Goal: Task Accomplishment & Management: Use online tool/utility

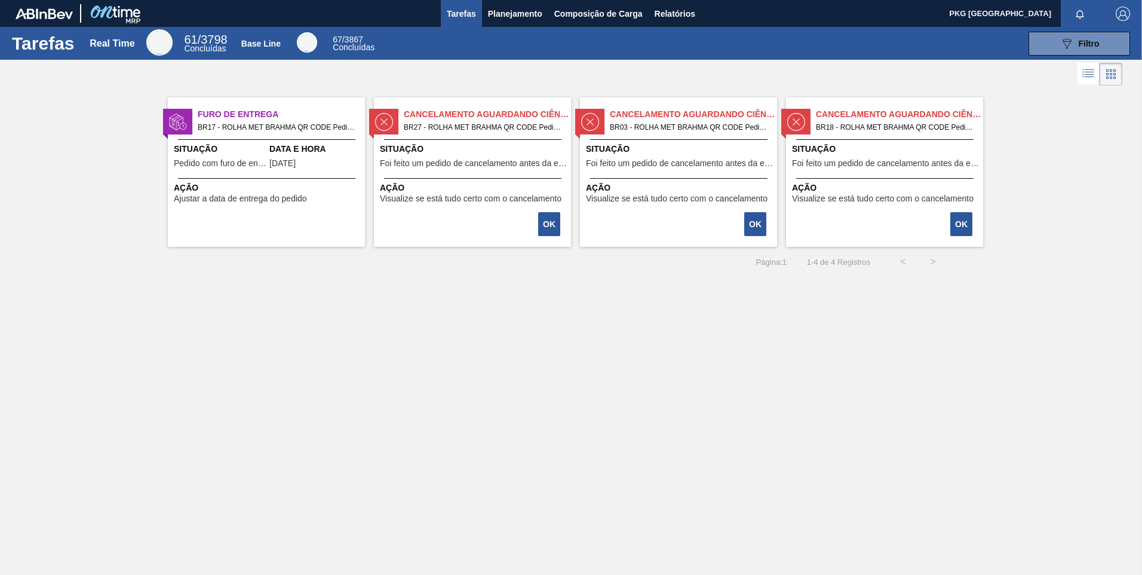
click at [269, 328] on div "Tarefas Real Time 61 / 3798 Concluídas Base Line 67 / 3867 Concluídas 089F7B8B-…" at bounding box center [571, 274] width 1142 height 495
click at [574, 13] on span "Composição de Carga" at bounding box center [598, 14] width 88 height 14
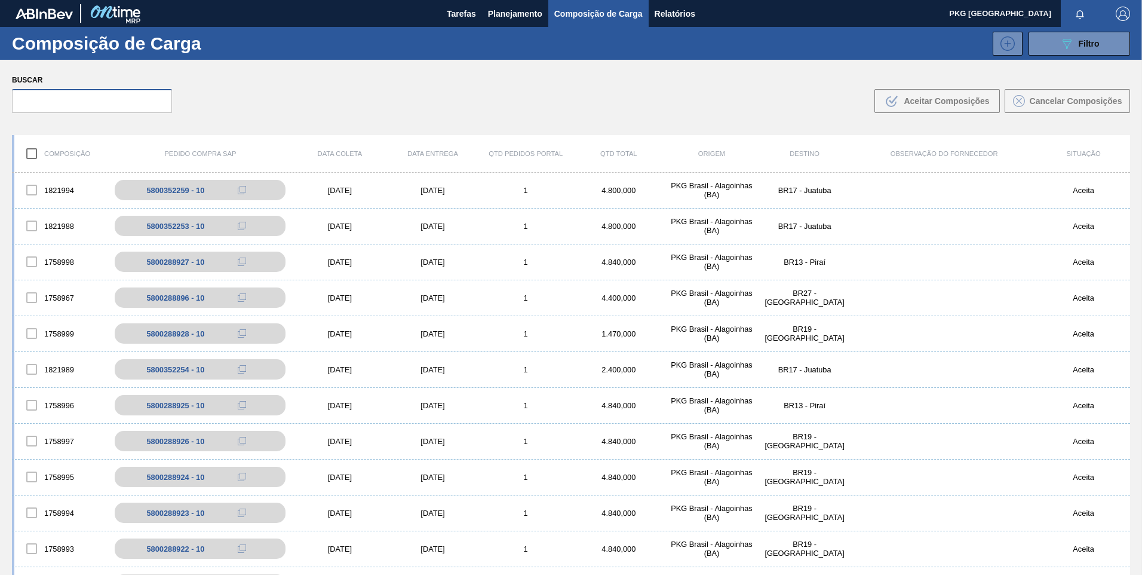
click at [145, 97] on input "text" at bounding box center [92, 101] width 160 height 24
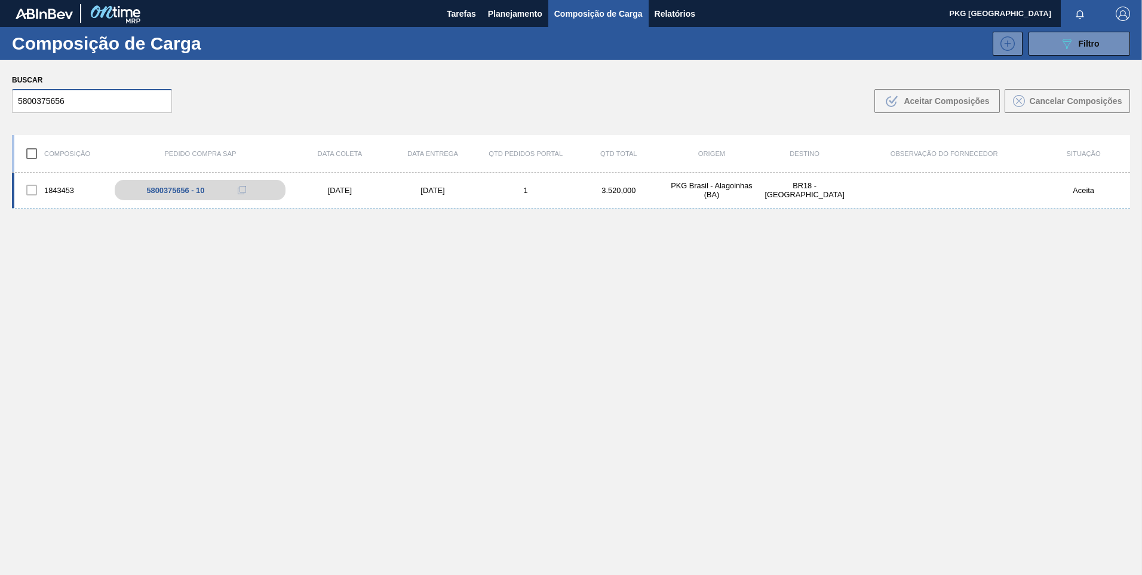
type input "5800375656"
drag, startPoint x: 351, startPoint y: 198, endPoint x: 341, endPoint y: 192, distance: 11.3
click at [348, 195] on div "1843453 5800375656 - 10 [DATE] [DATE] 1 3.520,000 PKG [GEOGRAPHIC_DATA] - [GEOG…" at bounding box center [571, 191] width 1118 height 36
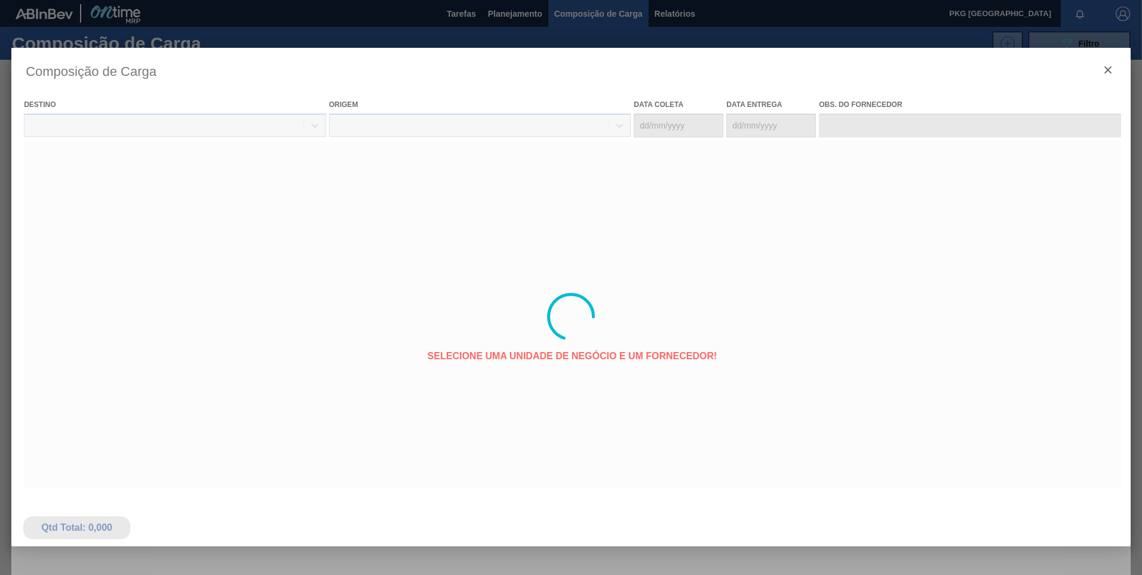
type coleta "[DATE]"
type entrega "[DATE]"
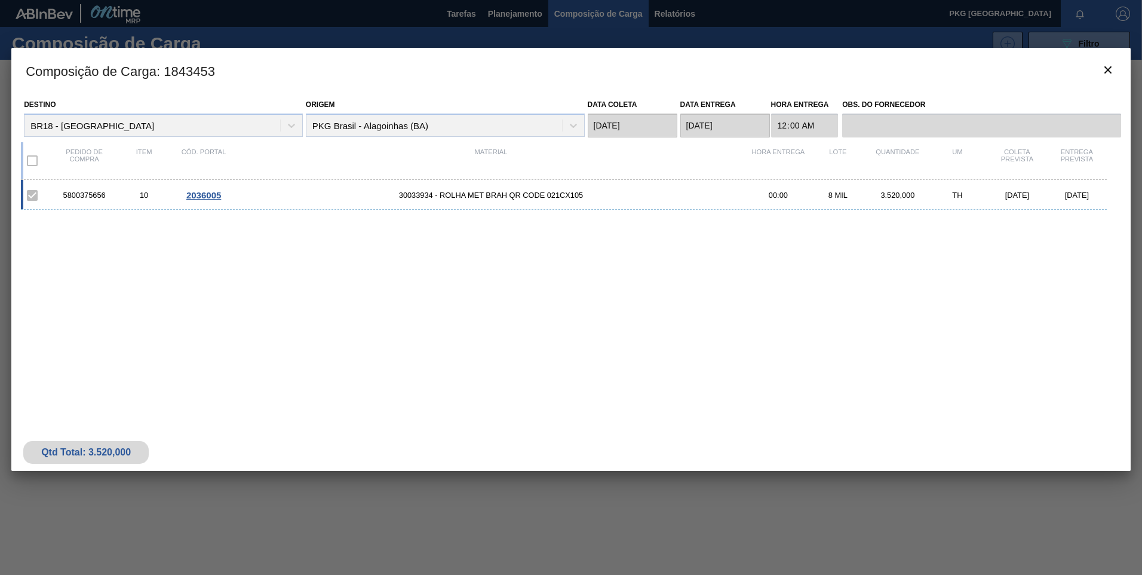
click at [212, 198] on span "2036005" at bounding box center [203, 195] width 35 height 10
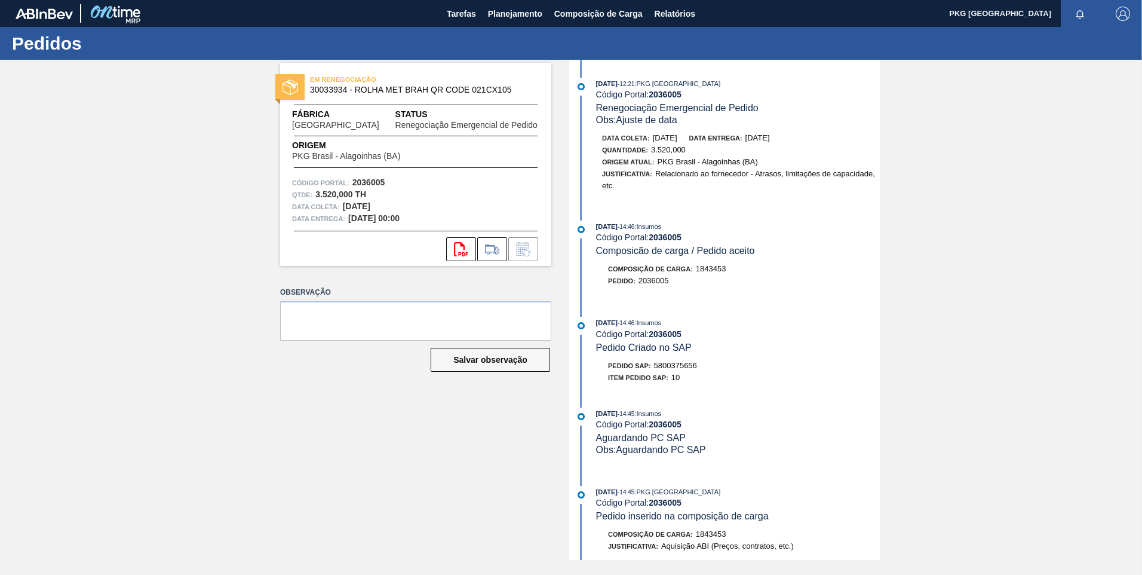
click at [1034, 191] on div "EM RENEGOCIAÇÃO 30033934 - ROLHA MET BRAH QR CODE 021CX105 Fábrica [GEOGRAPHIC_…" at bounding box center [571, 310] width 1142 height 500
click at [605, 20] on span "Composição de Carga" at bounding box center [598, 14] width 88 height 14
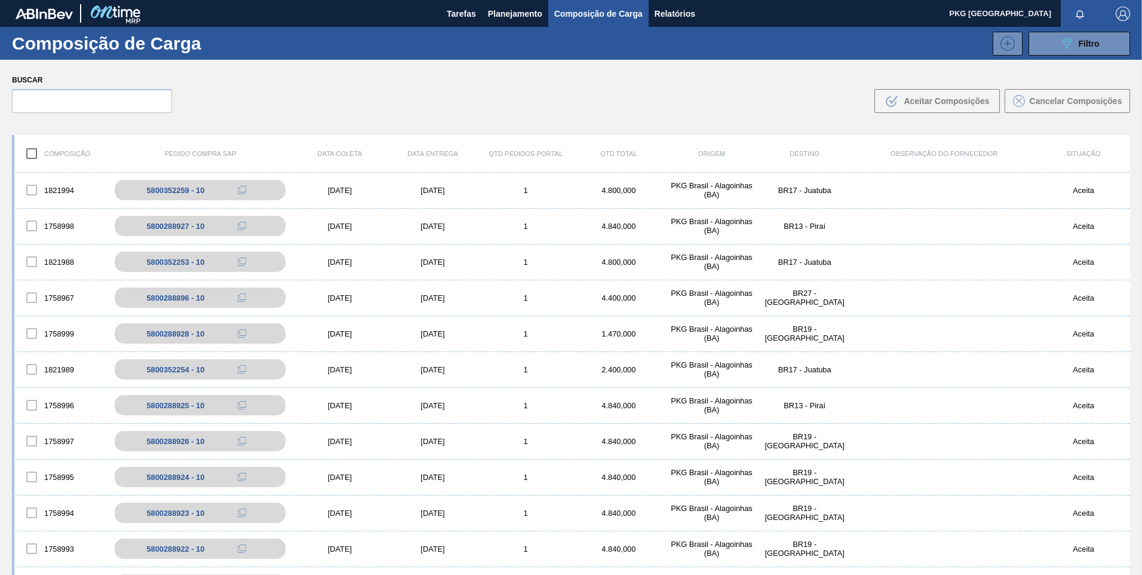
click at [89, 79] on label "Buscar" at bounding box center [92, 80] width 160 height 17
click at [108, 103] on input "text" at bounding box center [92, 101] width 160 height 24
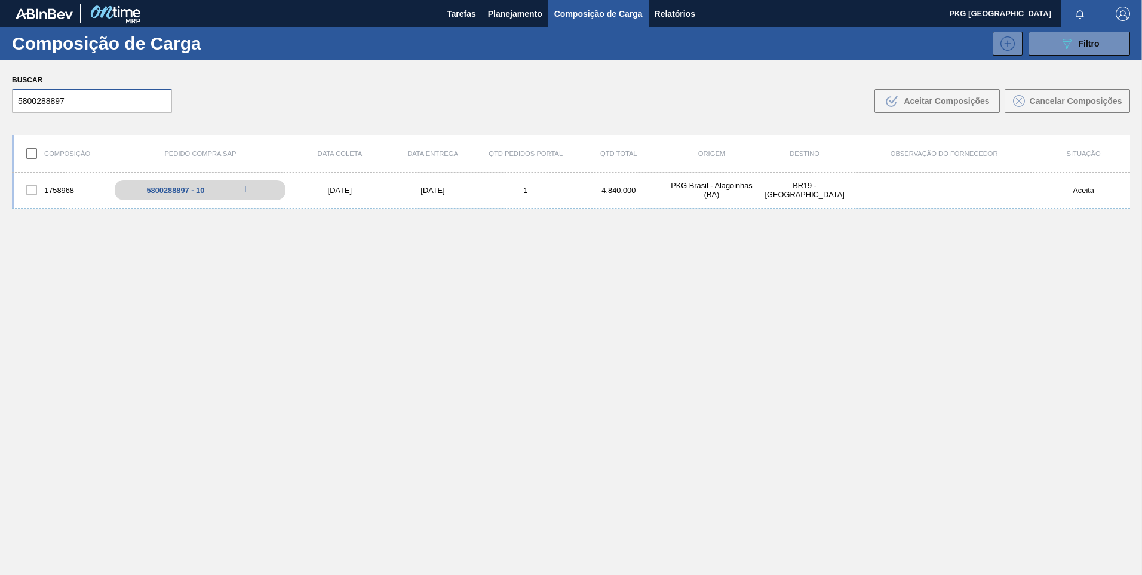
type input "5800288897"
click at [204, 188] on div "5800288897 - 10" at bounding box center [182, 190] width 58 height 9
click at [330, 199] on div "1758968 5800288897 - 10 [DATE] [DATE] 1 4.840,000 PKG [GEOGRAPHIC_DATA] - [GEOG…" at bounding box center [571, 191] width 1118 height 36
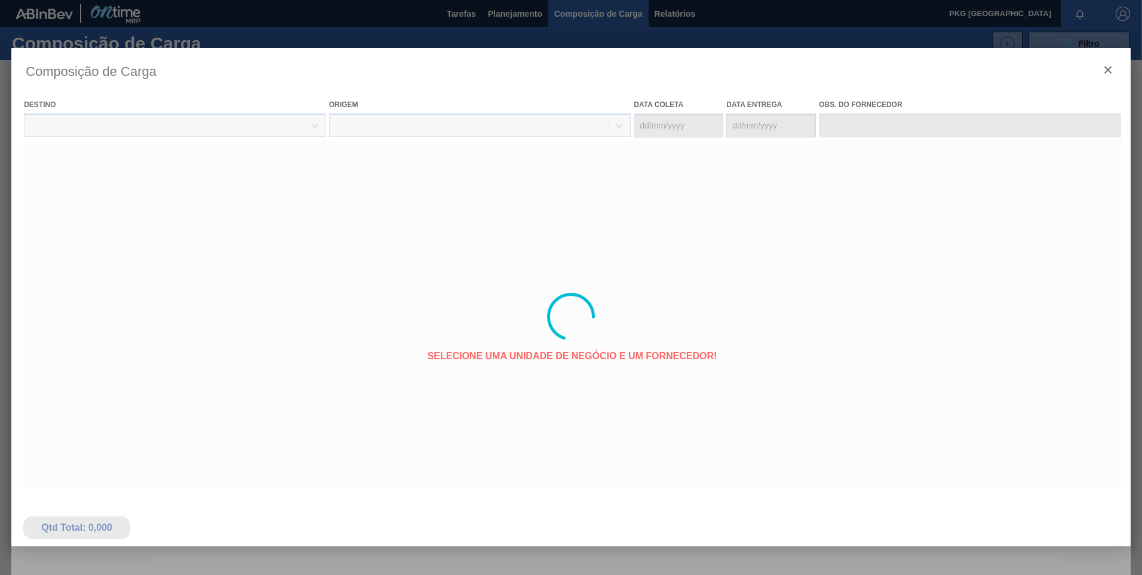
type coleta "[DATE]"
type entrega "[DATE]"
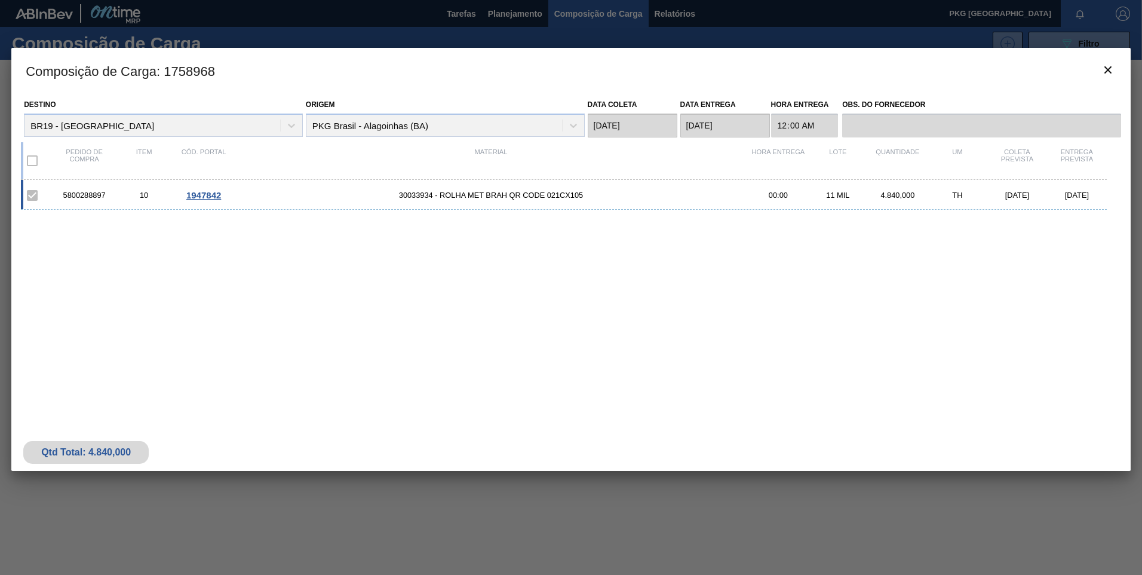
click at [217, 193] on span "1947842" at bounding box center [203, 195] width 35 height 10
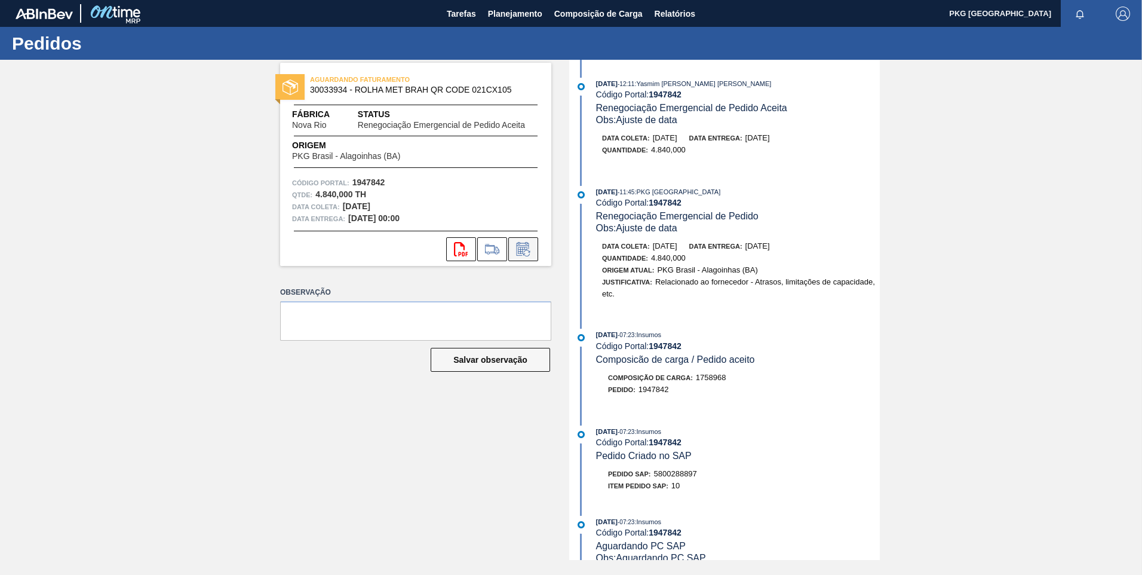
click at [525, 250] on icon at bounding box center [523, 249] width 19 height 14
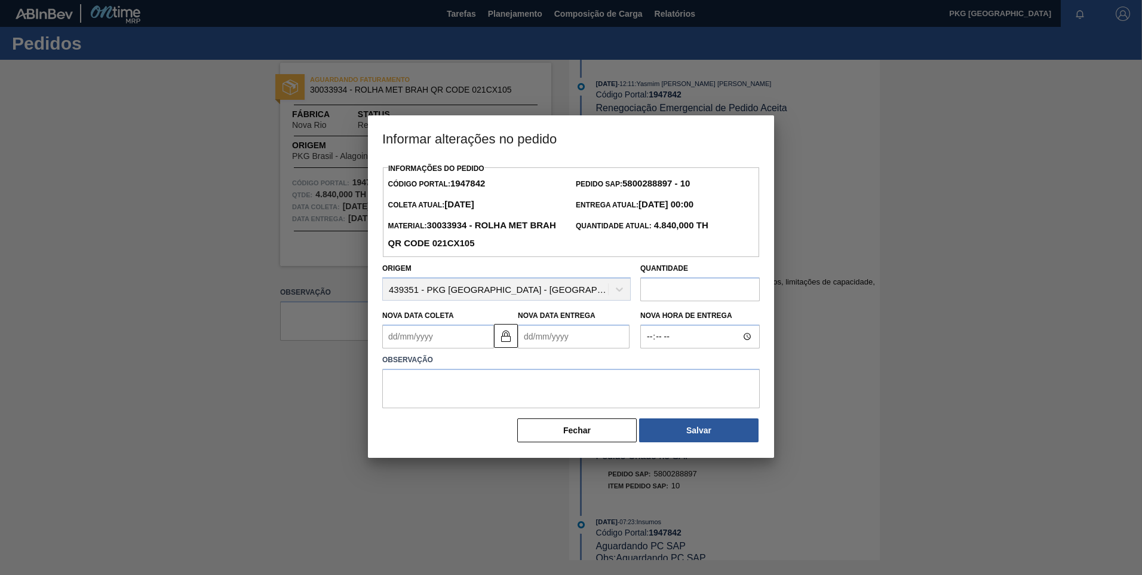
click at [448, 348] on Coleta1947842 "Nova Data Coleta" at bounding box center [438, 336] width 112 height 24
click at [514, 366] on button "Next Month" at bounding box center [516, 365] width 8 height 8
click at [416, 428] on div "6" at bounding box center [416, 423] width 16 height 16
type Coleta1947842 "[DATE]"
type Entrega1947842 "[DATE]"
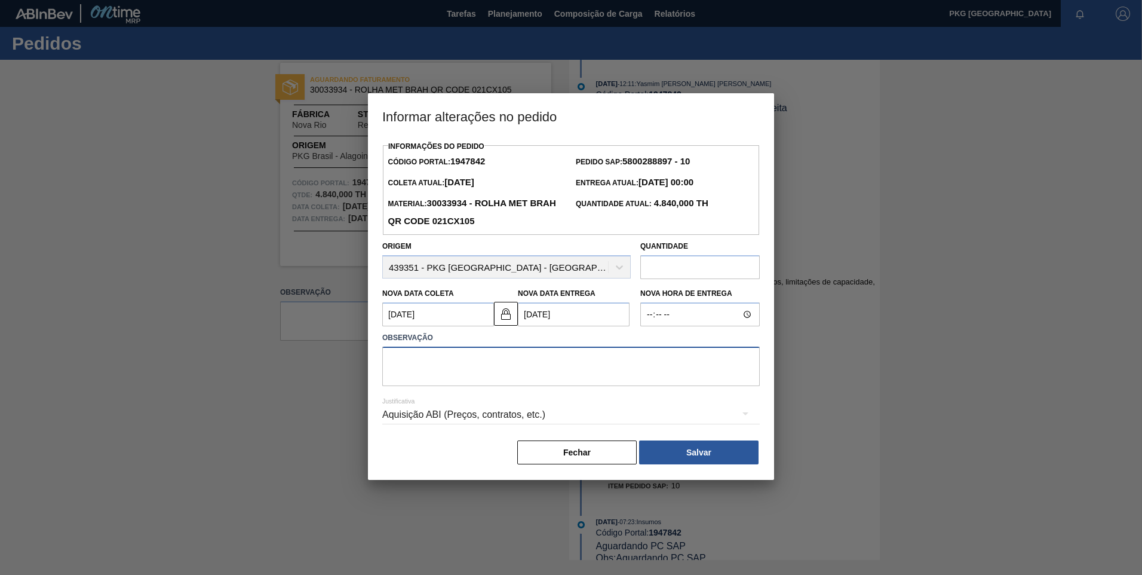
click at [566, 361] on textarea at bounding box center [571, 365] width 378 height 39
type textarea "Ajuste de data"
click at [517, 415] on div "Aquisição ABI (Preços, contratos, etc.)" at bounding box center [571, 414] width 378 height 33
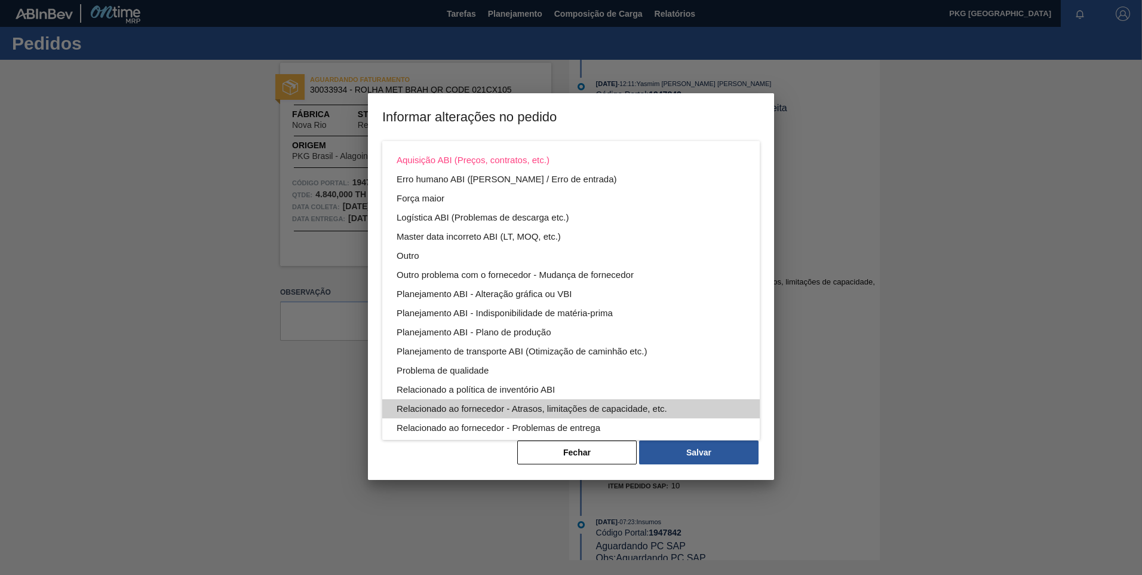
click at [582, 405] on div "Relacionado ao fornecedor - Atrasos, limitações de capacidade, etc." at bounding box center [571, 408] width 349 height 19
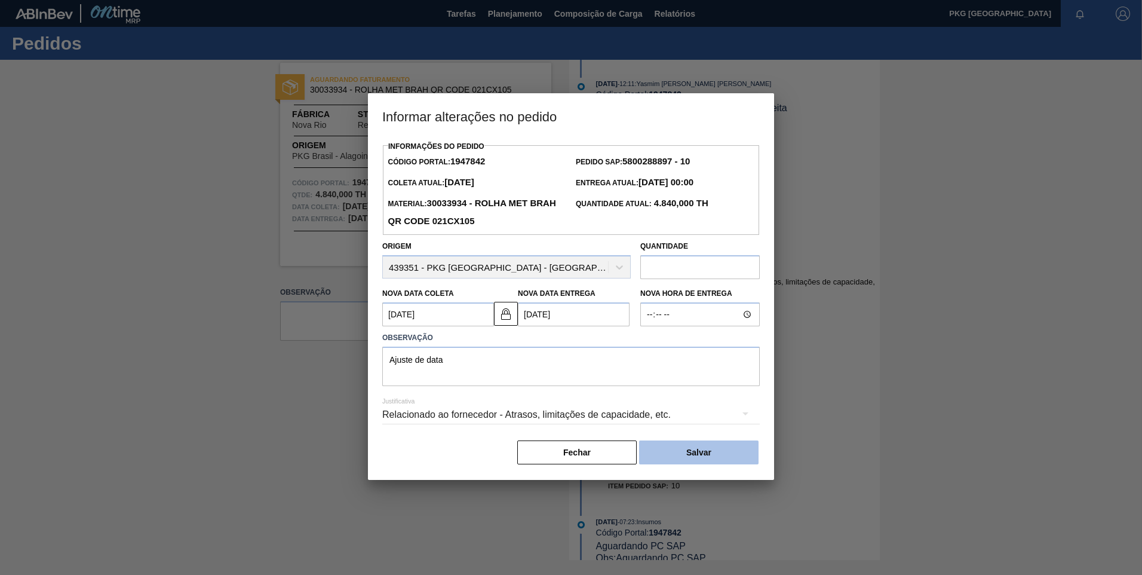
click at [698, 455] on button "Salvar" at bounding box center [698, 452] width 119 height 24
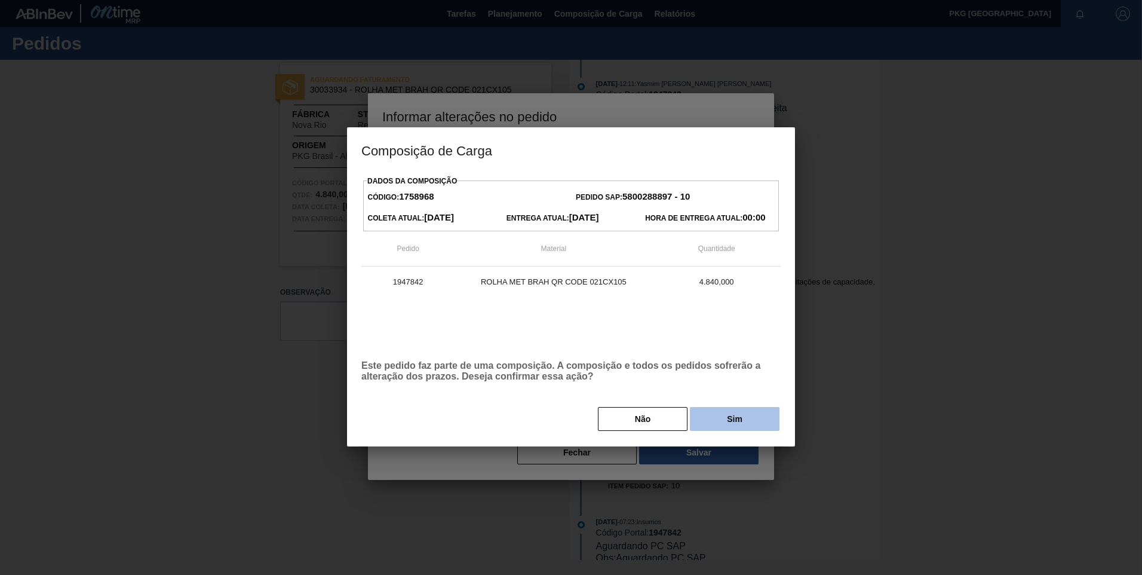
click at [720, 417] on button "Sim" at bounding box center [735, 419] width 90 height 24
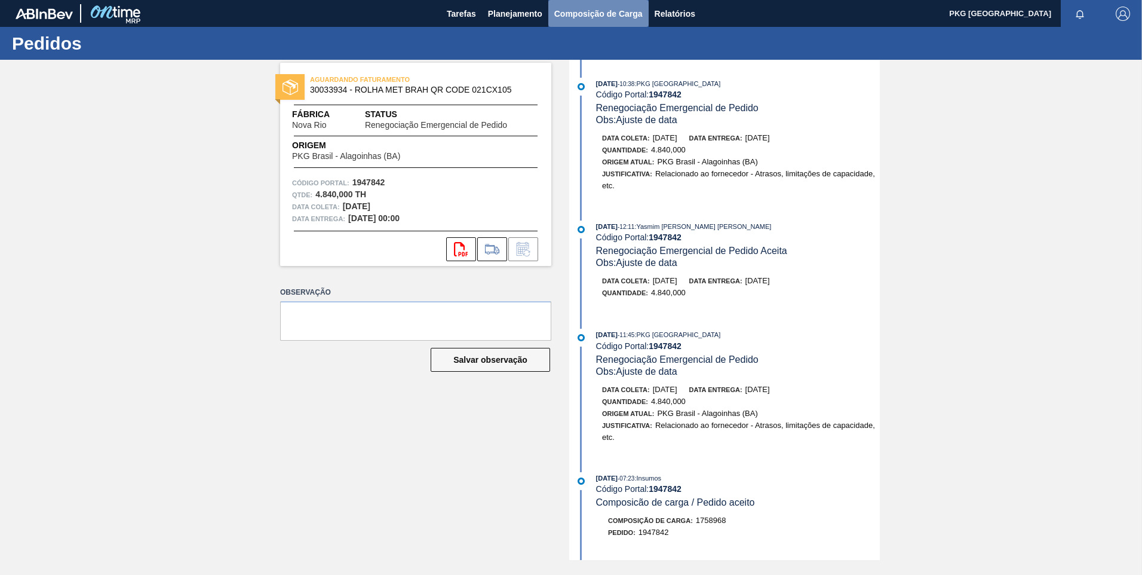
click at [575, 22] on button "Composição de Carga" at bounding box center [598, 13] width 100 height 27
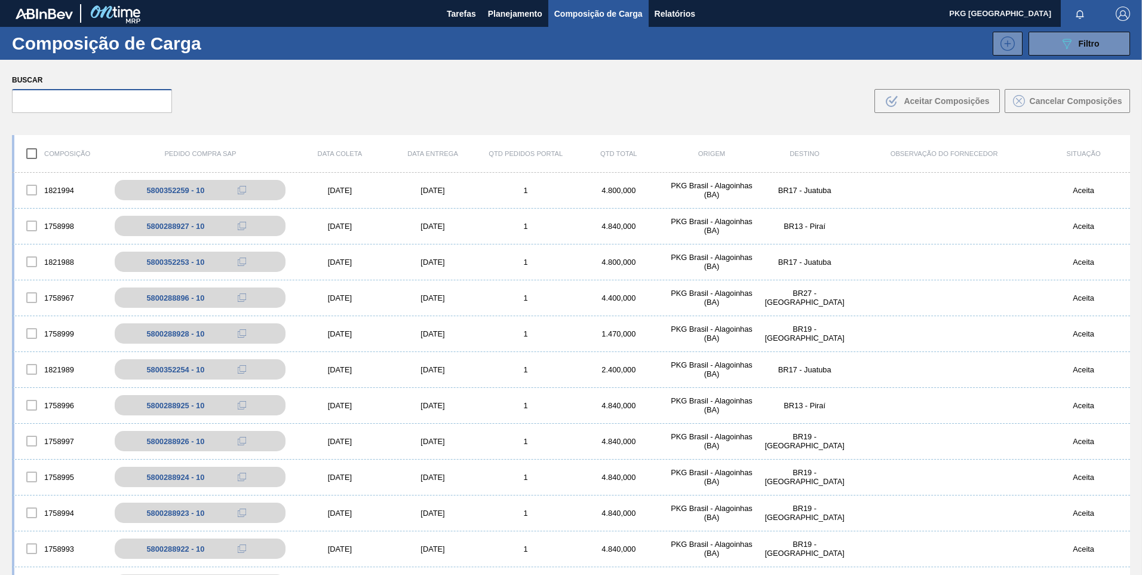
click at [131, 93] on input "text" at bounding box center [92, 101] width 160 height 24
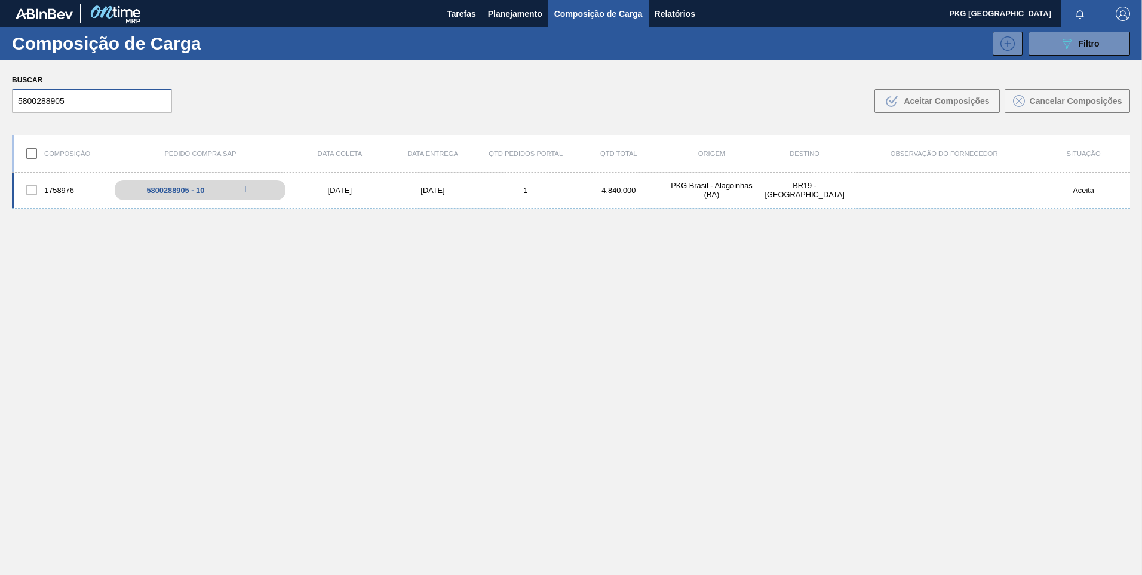
type input "5800288905"
click at [344, 190] on div "[DATE]" at bounding box center [339, 190] width 93 height 9
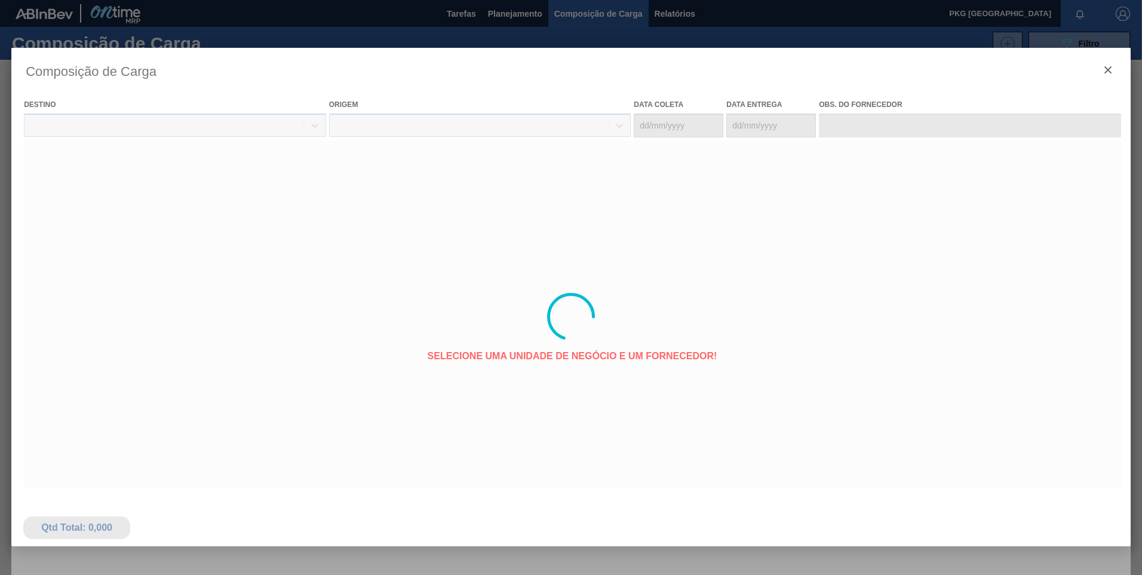
type coleta "[DATE]"
type entrega "[DATE]"
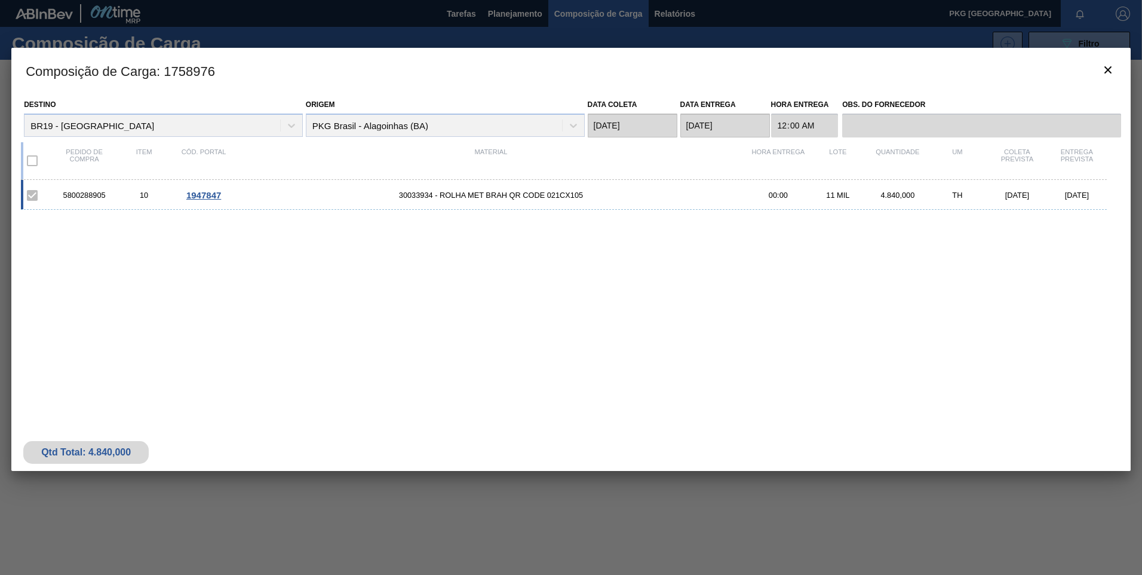
click at [198, 194] on span "1947847" at bounding box center [203, 195] width 35 height 10
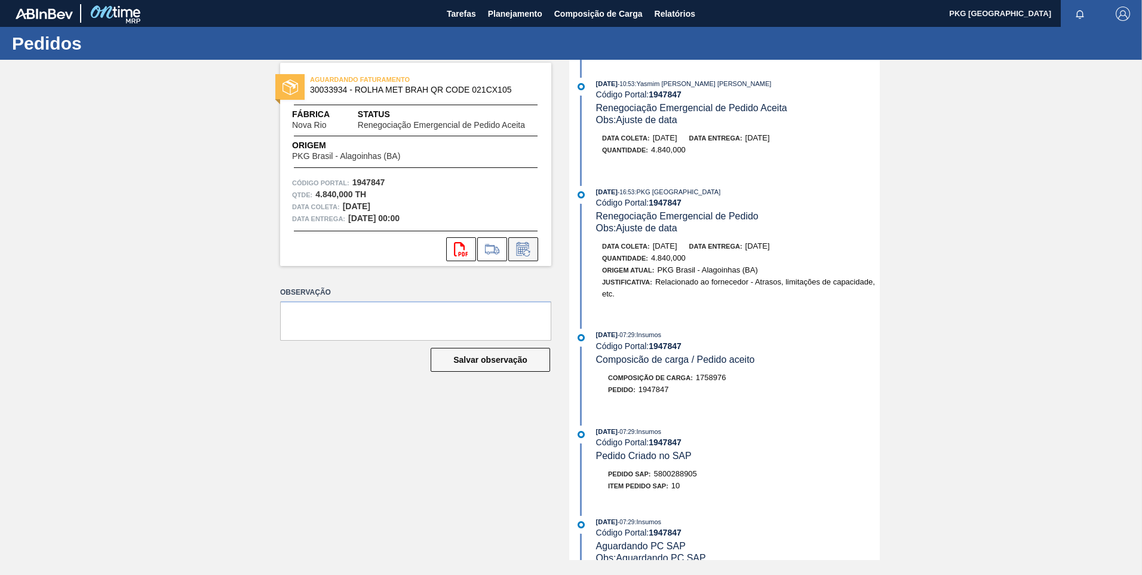
click at [526, 254] on icon at bounding box center [523, 249] width 19 height 14
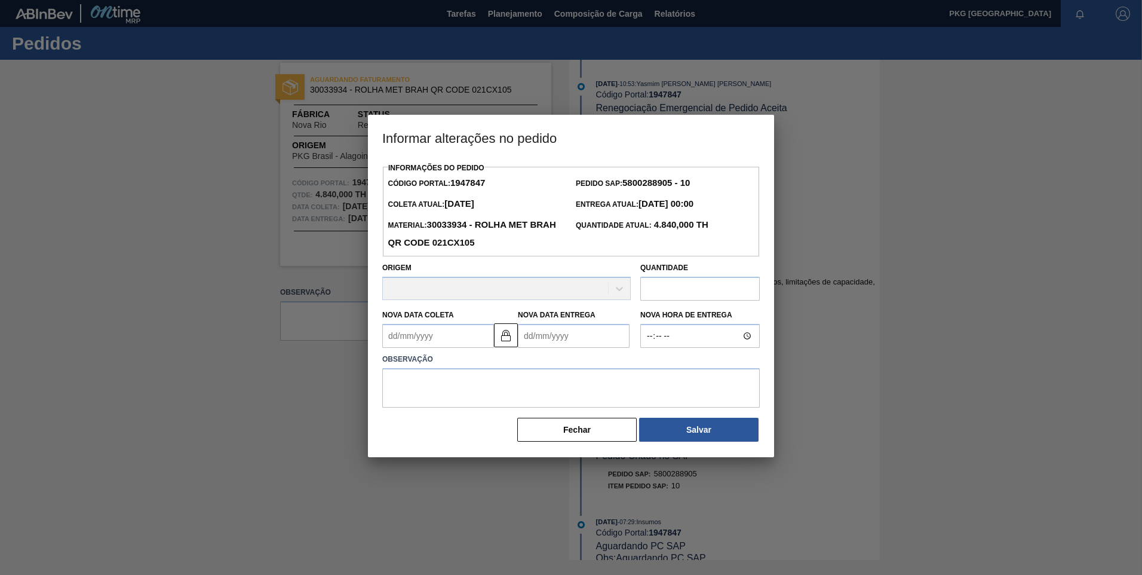
click at [404, 345] on Coleta1947847 "Nova Data Coleta" at bounding box center [438, 336] width 112 height 24
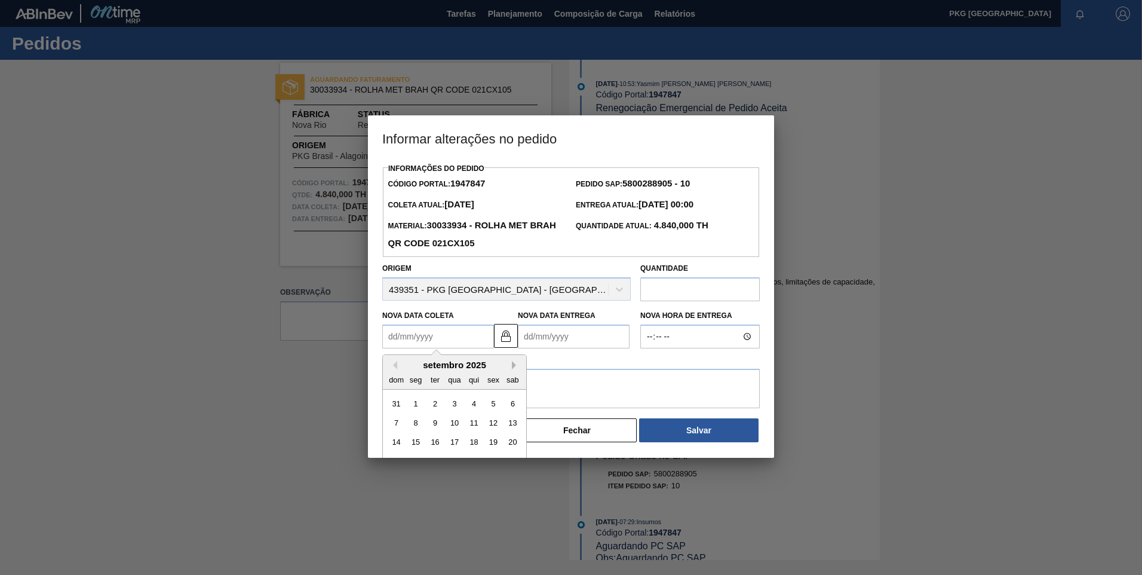
click at [514, 366] on button "Next Month" at bounding box center [516, 365] width 8 height 8
click at [436, 423] on div "7" at bounding box center [435, 423] width 16 height 16
type Coleta1947847 "[DATE]"
type Entrega1947847 "[DATE]"
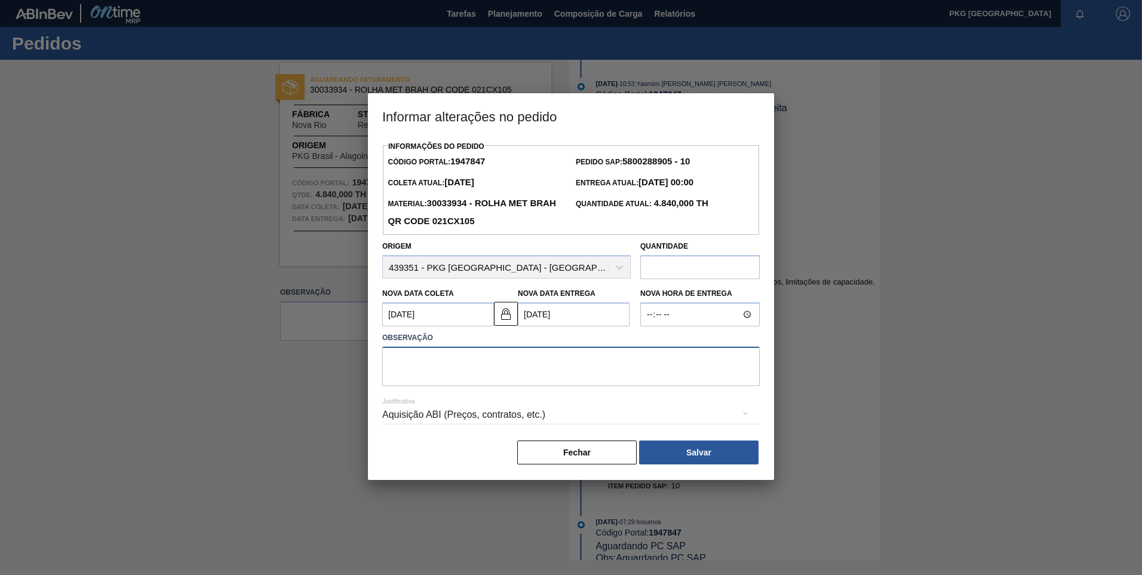
click at [487, 369] on textarea at bounding box center [571, 365] width 378 height 39
type textarea "A"
type textarea "Ajuste de data"
click at [490, 409] on div "Aquisição ABI (Preços, contratos, etc.)" at bounding box center [571, 414] width 378 height 33
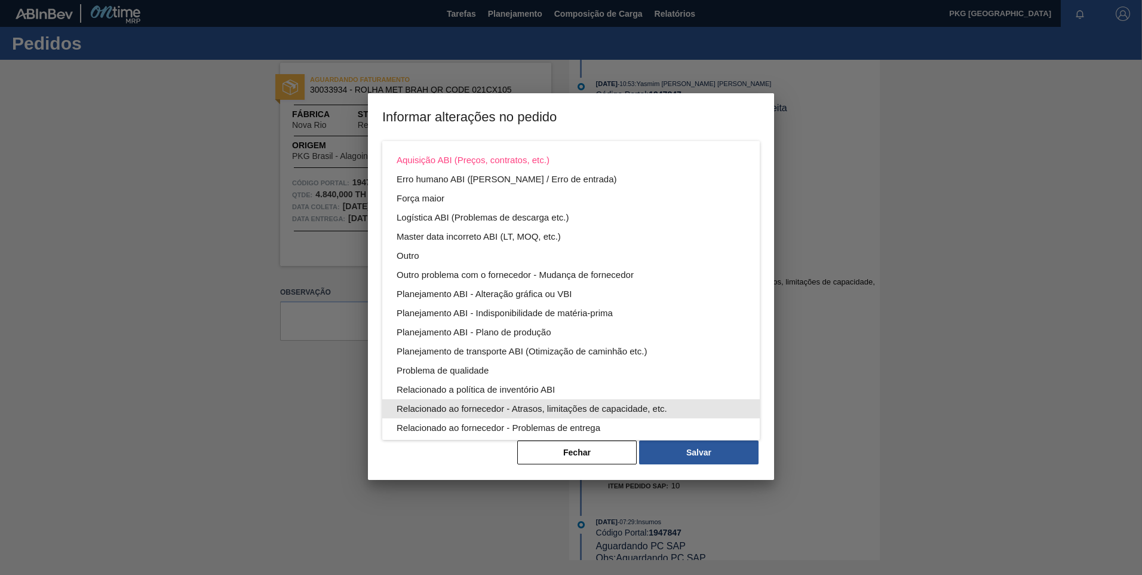
click at [516, 401] on div "Relacionado ao fornecedor - Atrasos, limitações de capacidade, etc." at bounding box center [571, 408] width 349 height 19
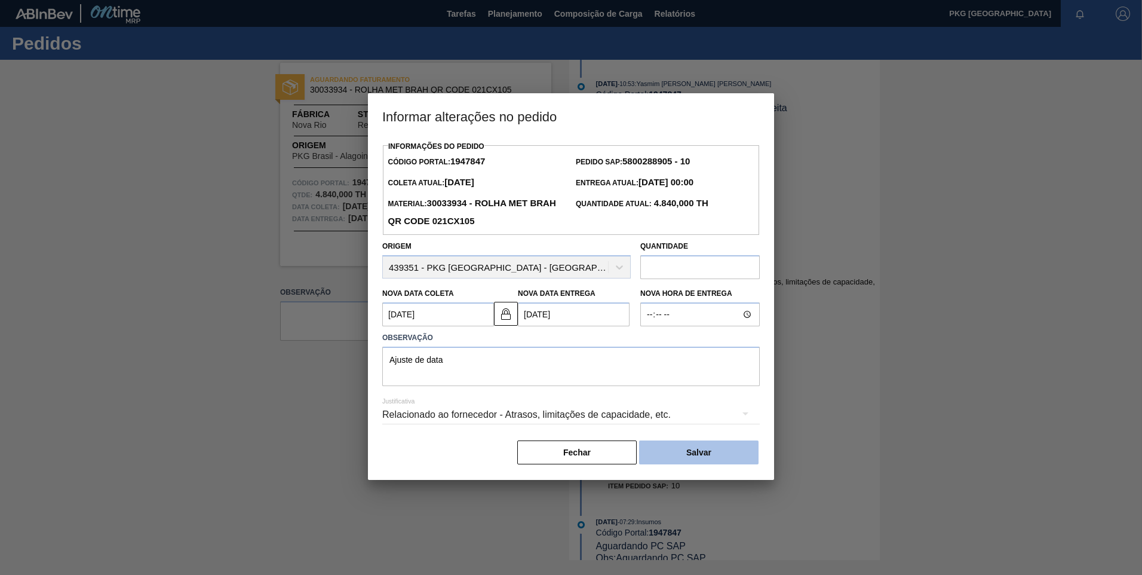
click at [702, 453] on button "Salvar" at bounding box center [698, 452] width 119 height 24
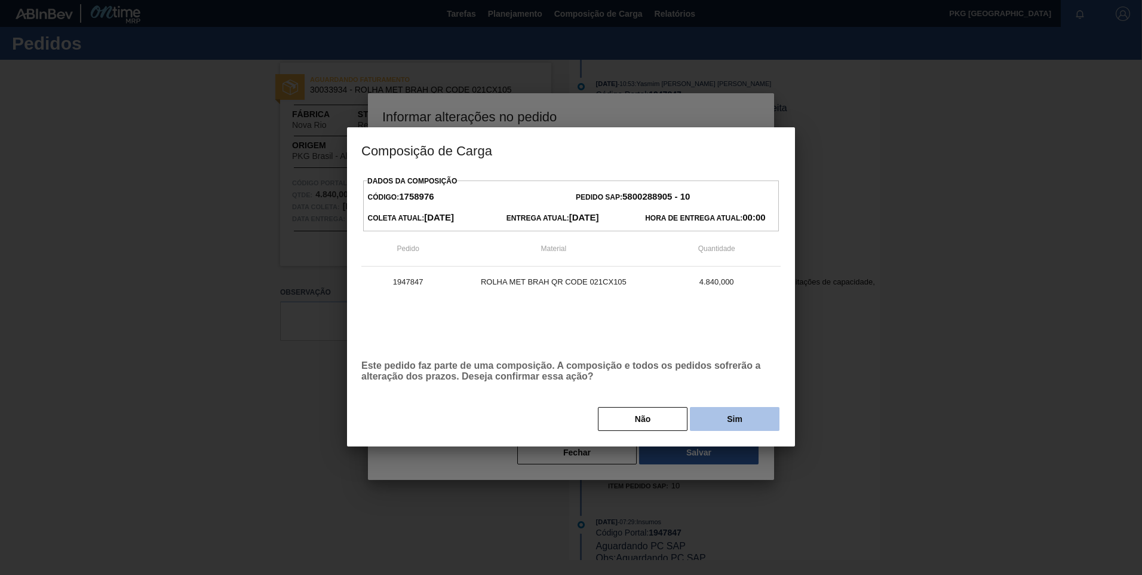
click at [741, 416] on button "Sim" at bounding box center [735, 419] width 90 height 24
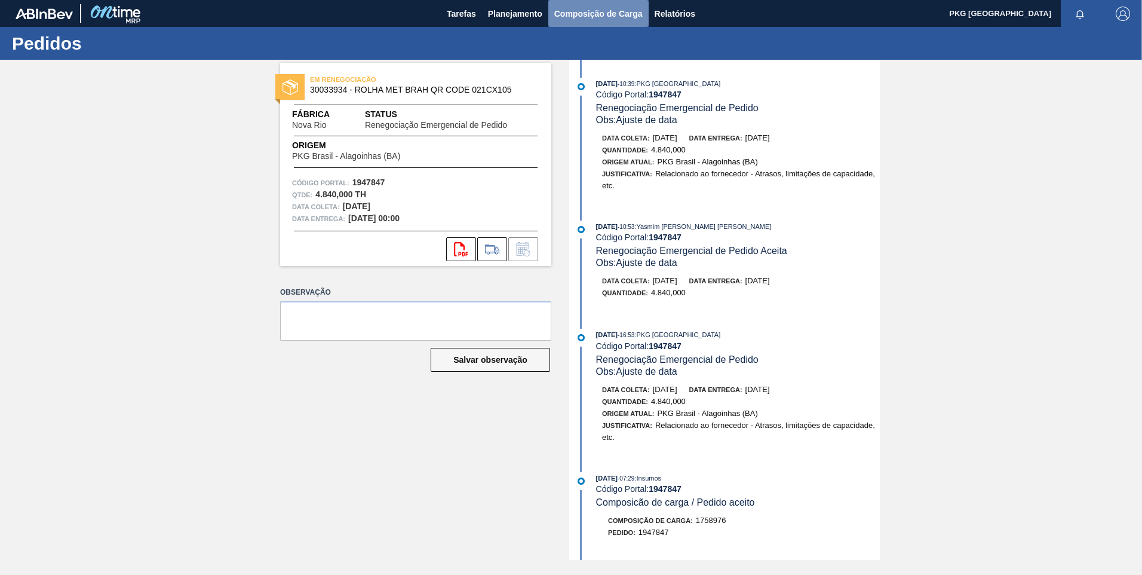
click at [602, 17] on span "Composição de Carga" at bounding box center [598, 14] width 88 height 14
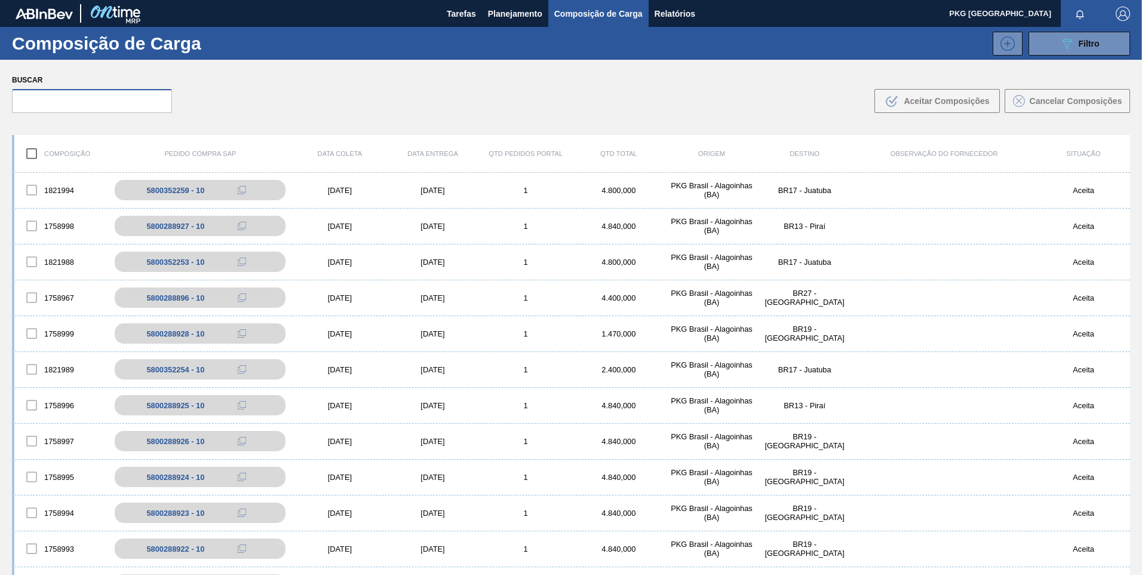
click at [87, 102] on input "text" at bounding box center [92, 101] width 160 height 24
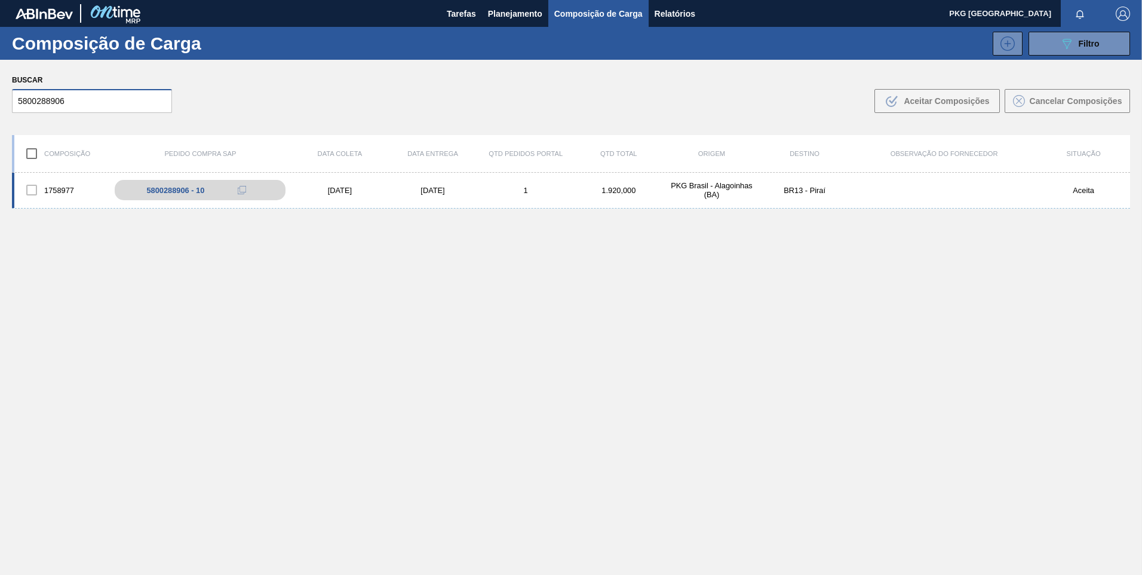
type input "5800288906"
click at [442, 186] on div "[DATE]" at bounding box center [433, 190] width 93 height 9
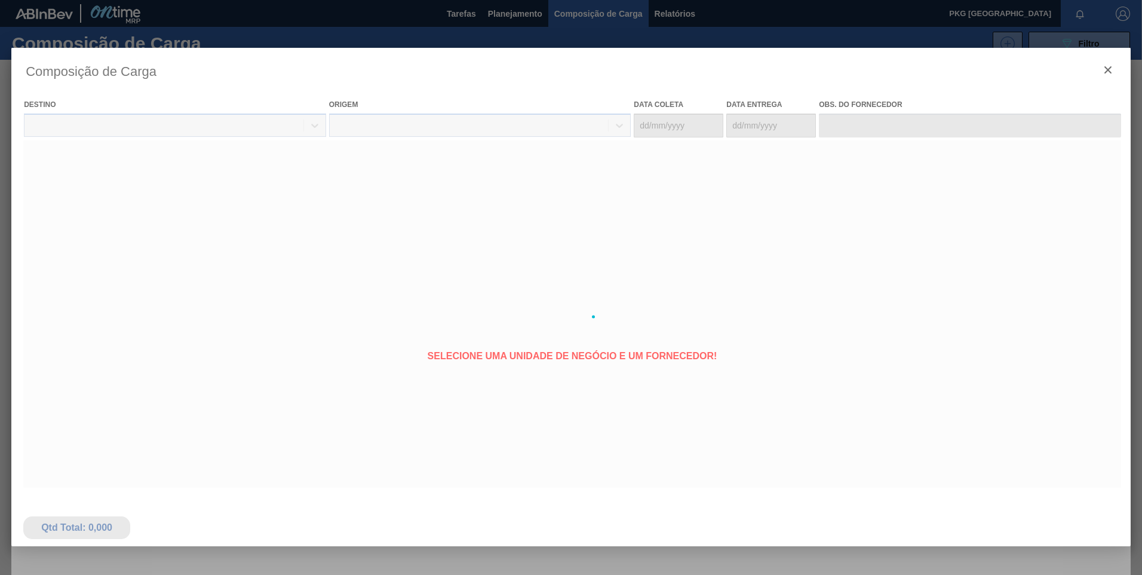
drag, startPoint x: 343, startPoint y: 195, endPoint x: 324, endPoint y: 193, distance: 19.3
click at [324, 193] on div at bounding box center [571, 317] width 1120 height 538
type coleta "[DATE]"
type entrega "[DATE]"
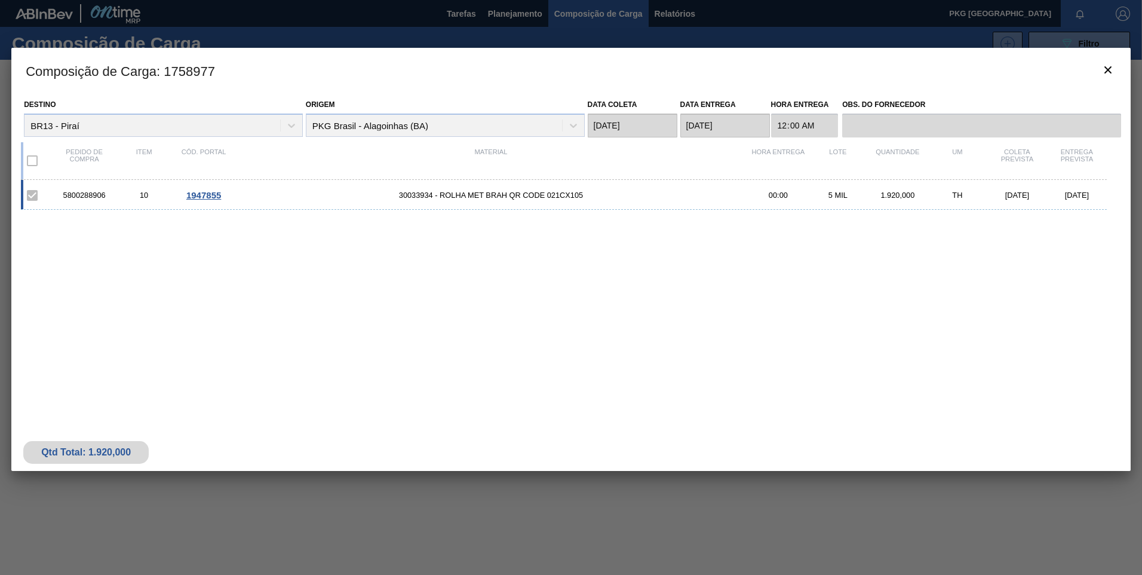
click at [212, 194] on span "1947855" at bounding box center [203, 195] width 35 height 10
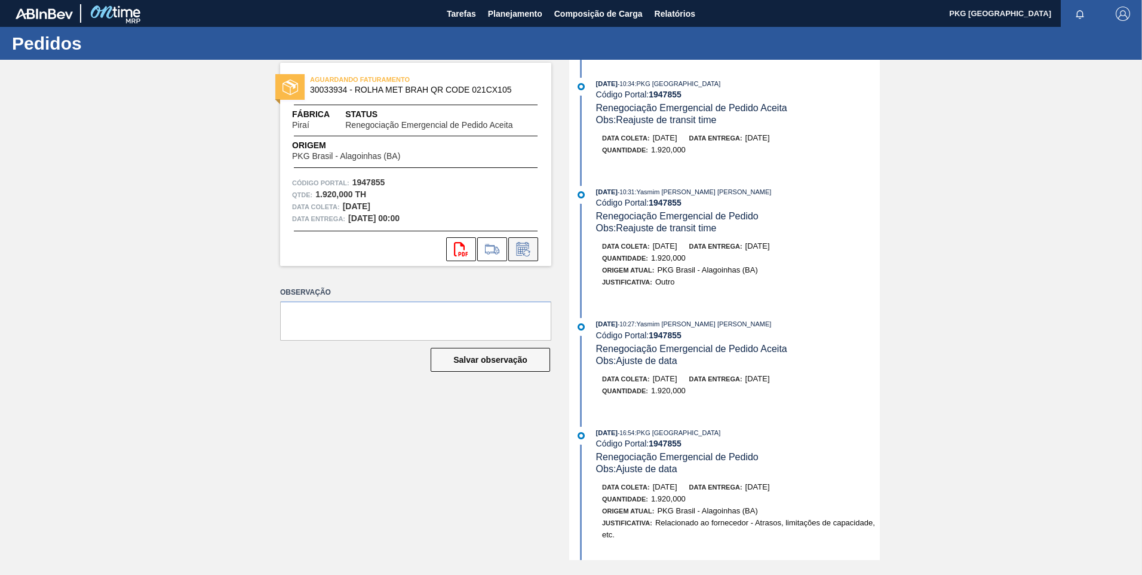
click at [526, 249] on icon at bounding box center [523, 249] width 19 height 14
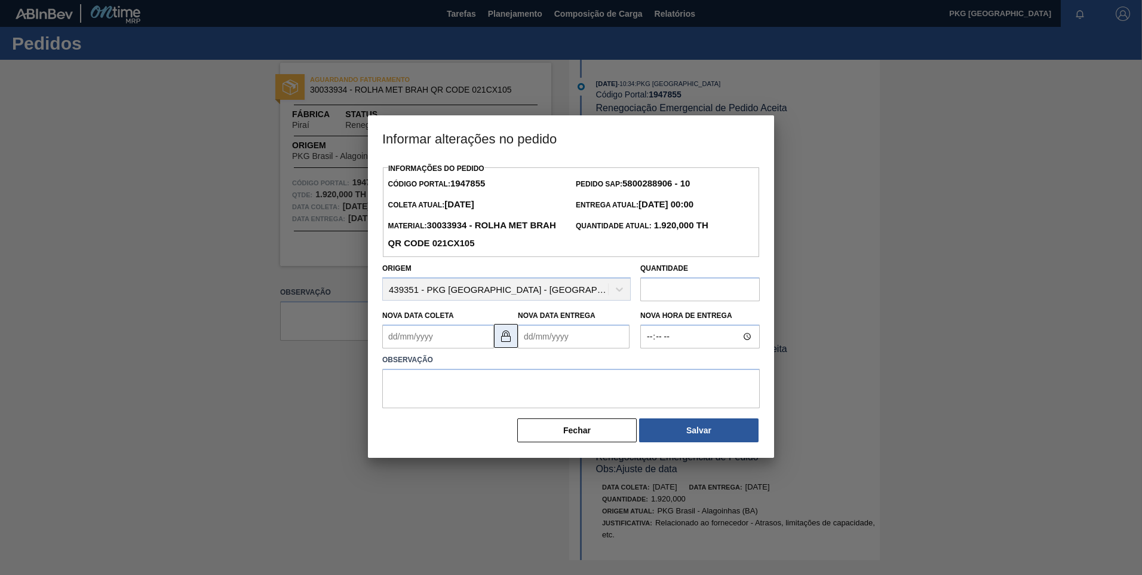
click at [504, 340] on img at bounding box center [506, 336] width 14 height 14
click at [505, 342] on img at bounding box center [506, 336] width 14 height 14
click at [457, 341] on Coleta1947855 "Nova Data Coleta" at bounding box center [438, 336] width 112 height 24
click at [508, 366] on div "setembro 2025" at bounding box center [454, 365] width 143 height 10
click at [513, 367] on button "Next Month" at bounding box center [516, 365] width 8 height 8
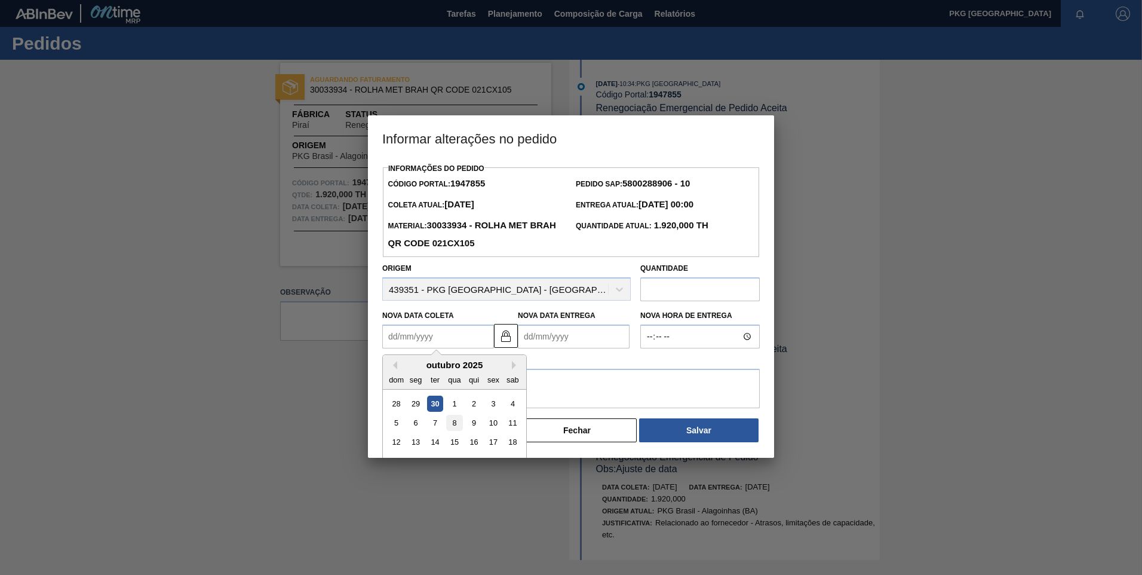
click at [454, 424] on div "8" at bounding box center [454, 423] width 16 height 16
type Coleta1947855 "[DATE]"
type Entrega1947855 "[DATE]"
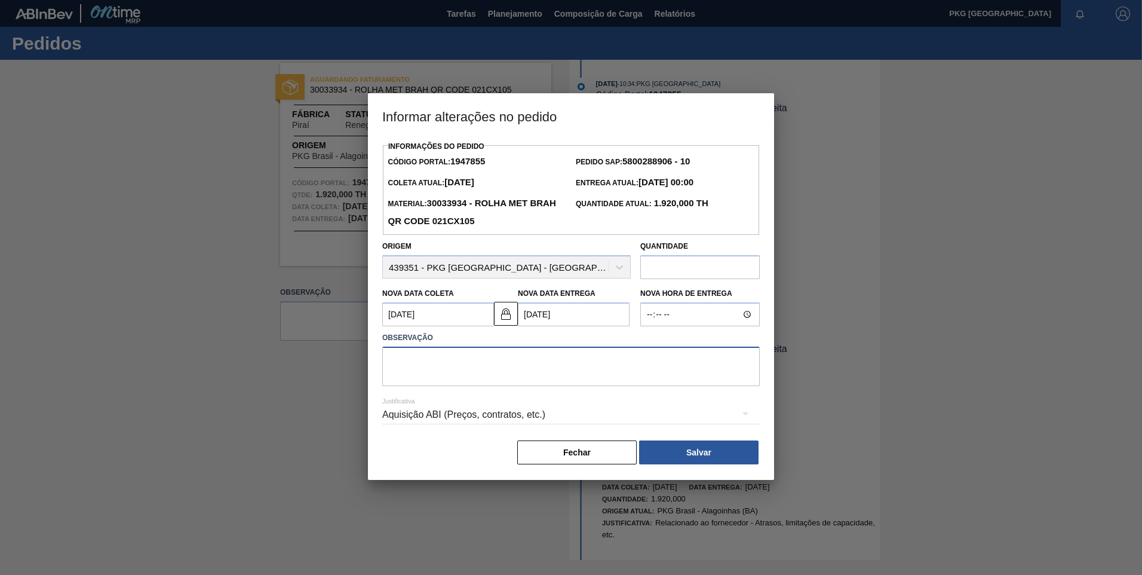
click at [454, 366] on textarea at bounding box center [571, 365] width 378 height 39
type textarea "Ajuste de data"
click at [468, 413] on div "Aquisição ABI (Preços, contratos, etc.)" at bounding box center [571, 414] width 378 height 33
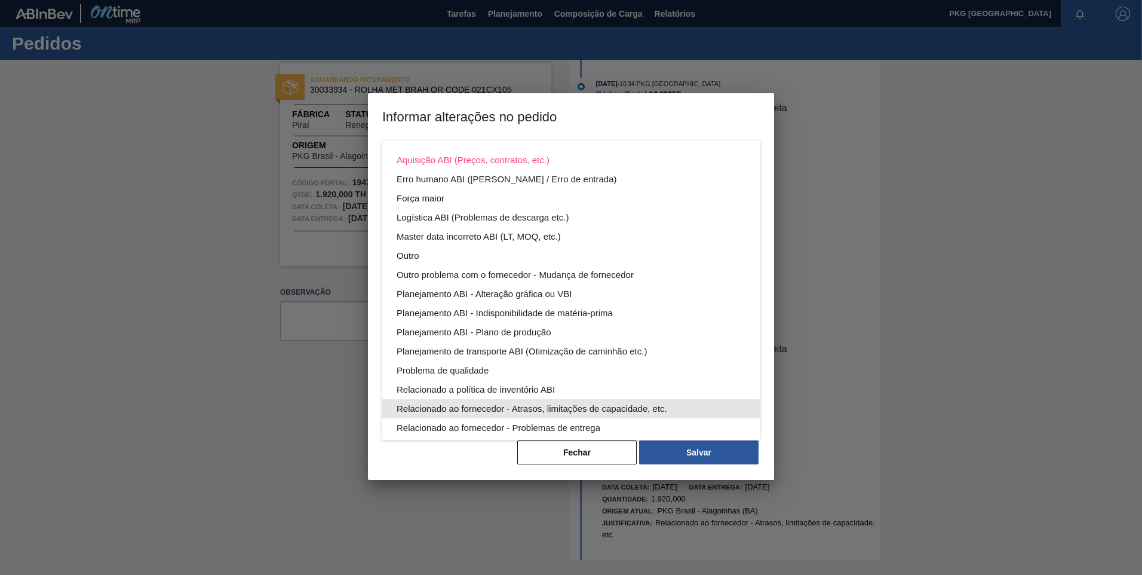
click at [466, 410] on div "Relacionado ao fornecedor - Atrasos, limitações de capacidade, etc." at bounding box center [571, 408] width 349 height 19
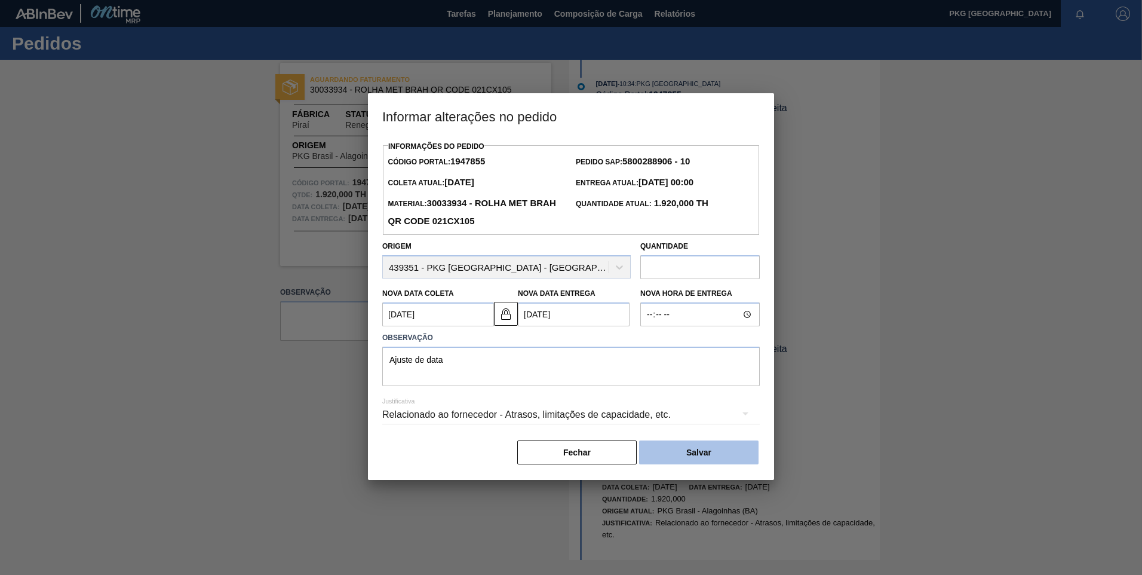
click at [688, 454] on button "Salvar" at bounding box center [698, 452] width 119 height 24
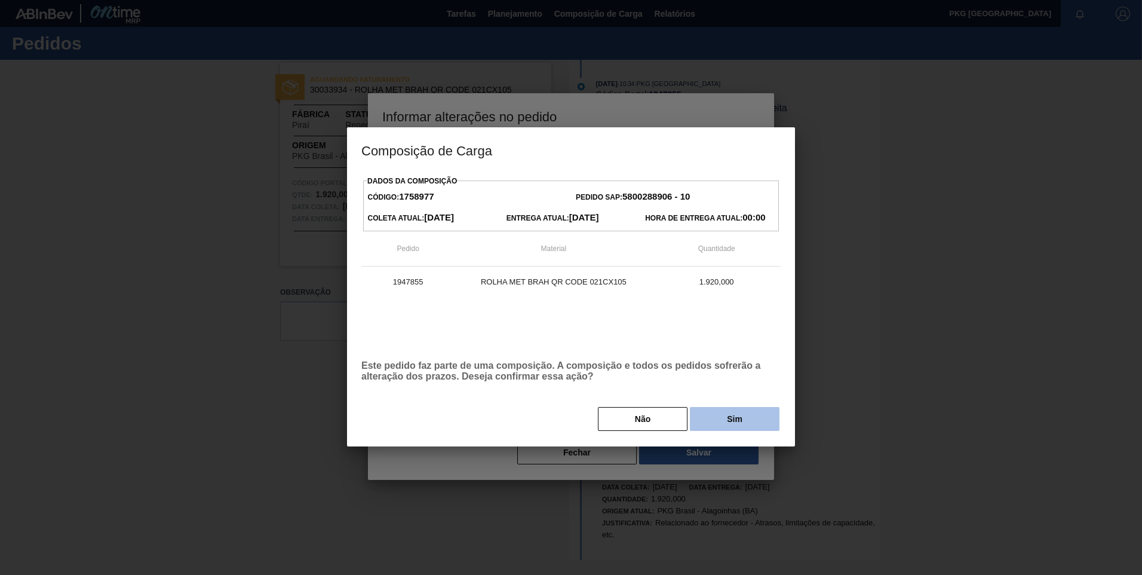
click at [725, 420] on button "Sim" at bounding box center [735, 419] width 90 height 24
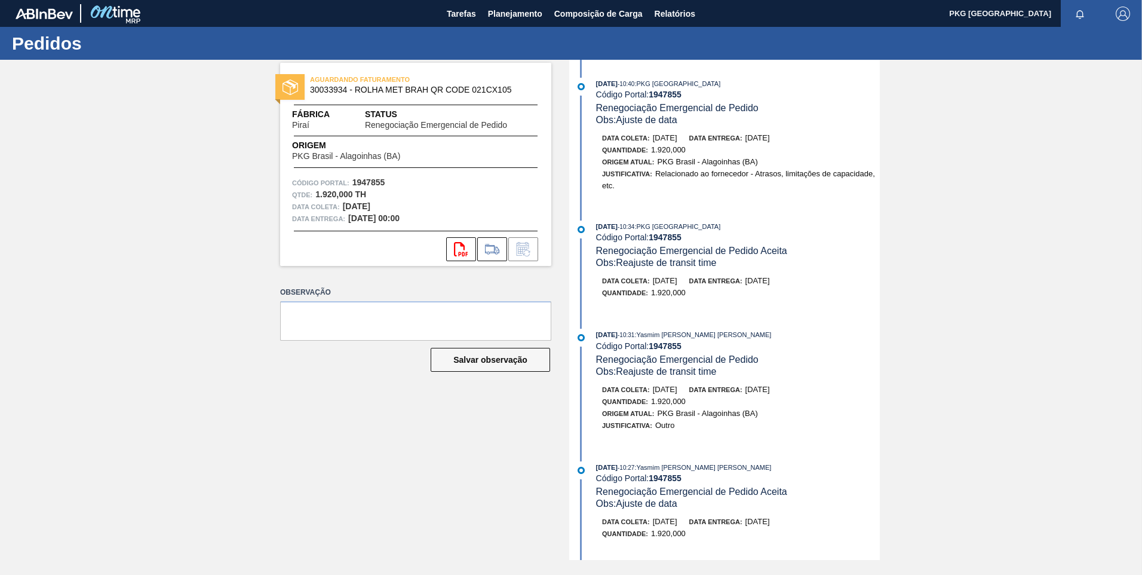
drag, startPoint x: 171, startPoint y: 324, endPoint x: 220, endPoint y: 314, distance: 50.0
click at [214, 315] on div "AGUARDANDO FATURAMENTO 30033934 - ROLHA MET BRAH QR CODE 021CX105 Fábrica Piraí…" at bounding box center [571, 310] width 1142 height 500
click at [579, 12] on span "Composição de Carga" at bounding box center [598, 14] width 88 height 14
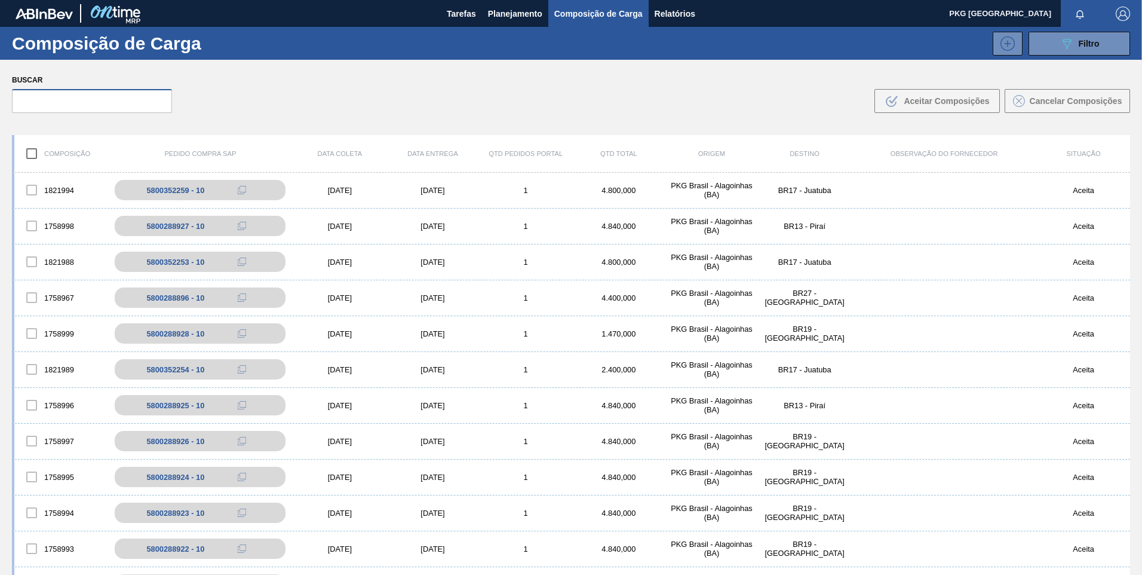
click at [117, 104] on input "text" at bounding box center [92, 101] width 160 height 24
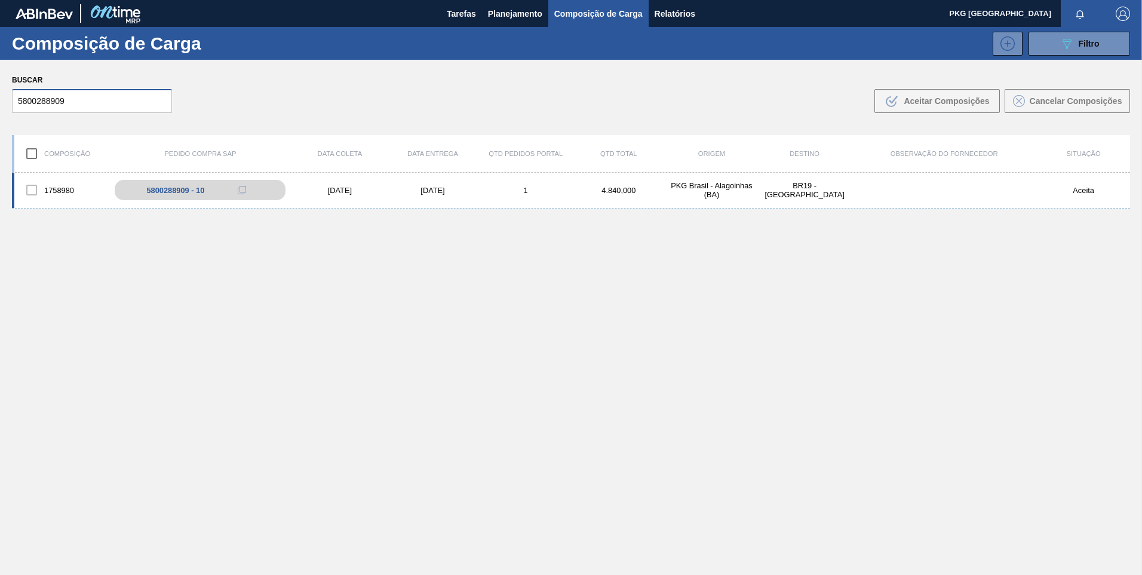
type input "5800288909"
click at [346, 193] on div "[DATE]" at bounding box center [339, 190] width 93 height 9
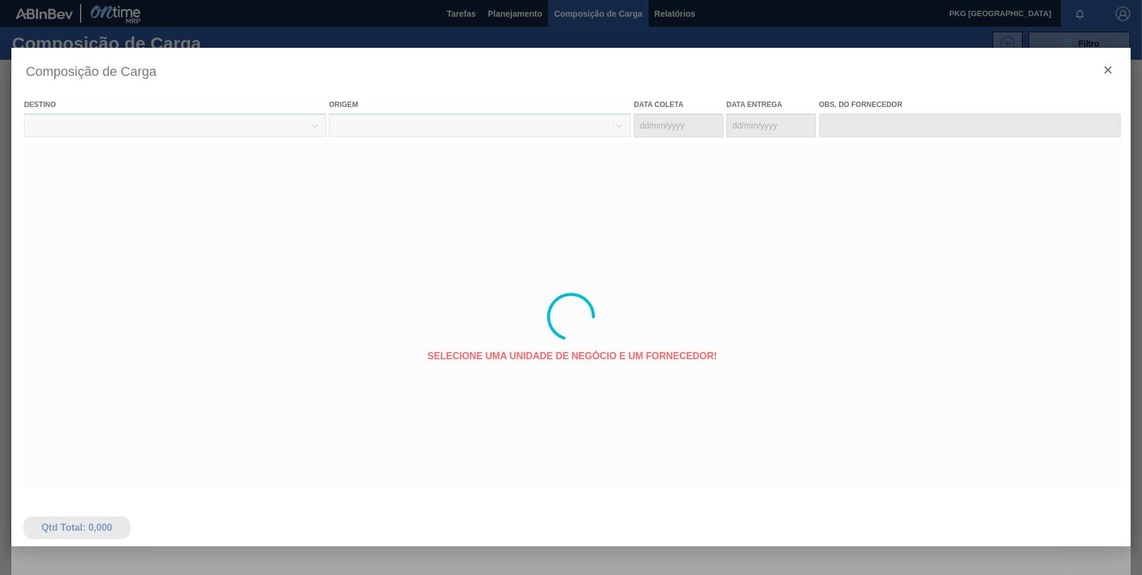
type coleta "[DATE]"
type entrega "[DATE]"
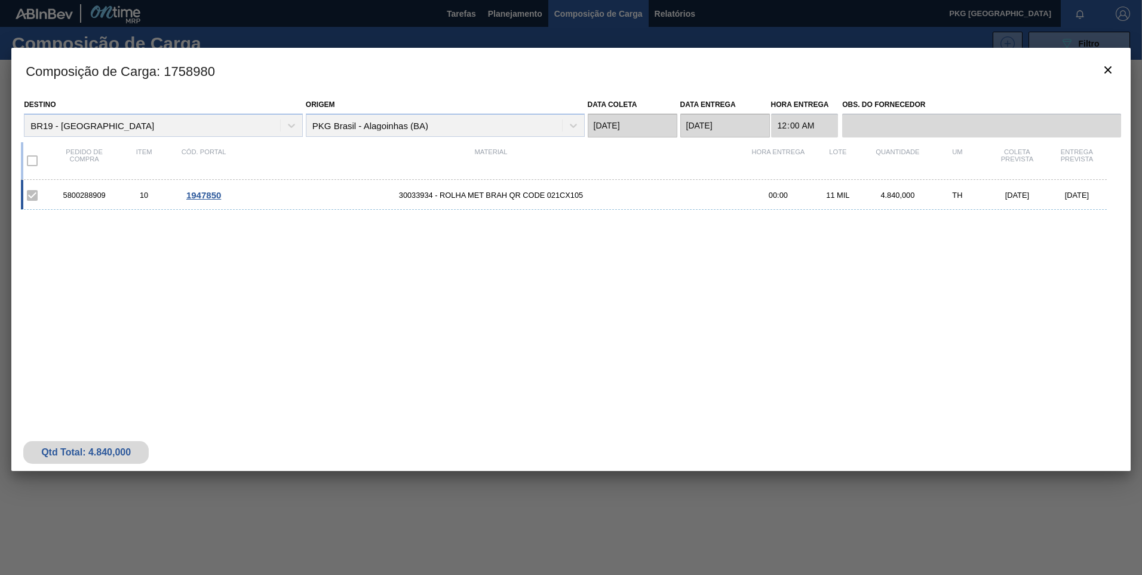
click at [420, 202] on div "5800288909 10 1947850 30033934 - ROLHA MET BRAH QR CODE 021CX105 00:00 11 MIL 4…" at bounding box center [564, 195] width 1086 height 30
click at [224, 195] on div "1947850" at bounding box center [204, 195] width 60 height 10
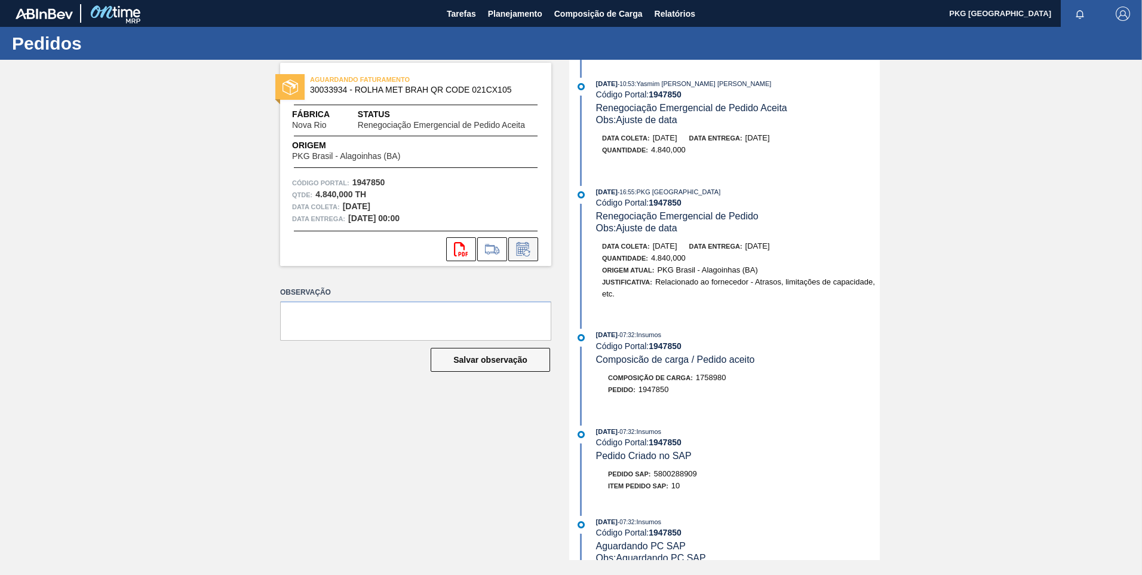
click at [520, 247] on icon at bounding box center [522, 250] width 9 height 7
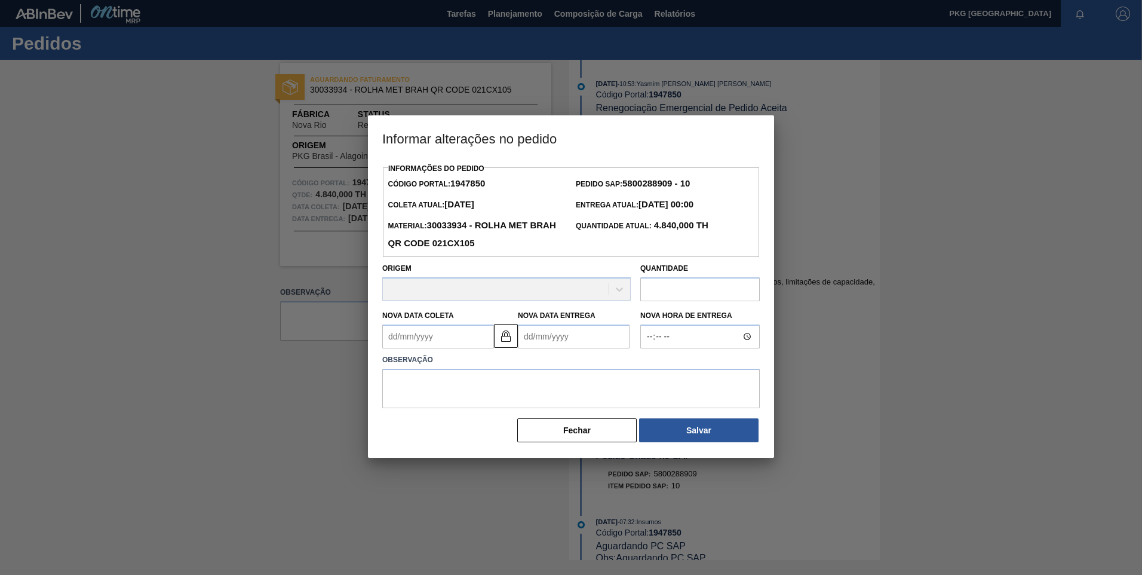
click at [454, 338] on Coleta1947850 "Nova Data Coleta" at bounding box center [438, 336] width 112 height 24
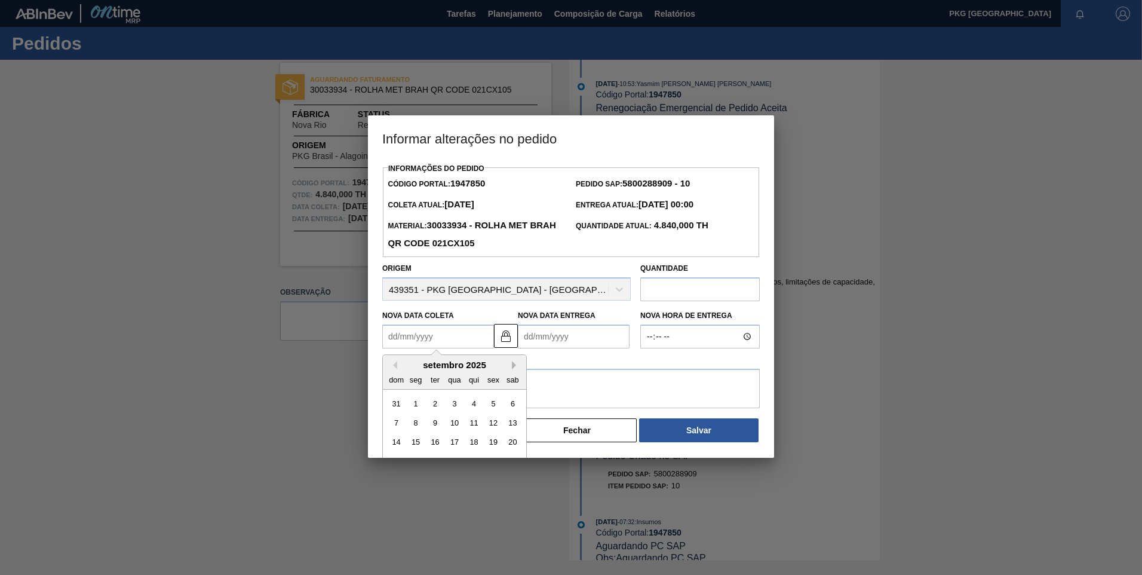
click at [515, 366] on button "Next Month" at bounding box center [516, 365] width 8 height 8
click at [473, 425] on div "9" at bounding box center [474, 423] width 16 height 16
type Coleta1947850 "[DATE]"
type Entrega1947850 "[DATE]"
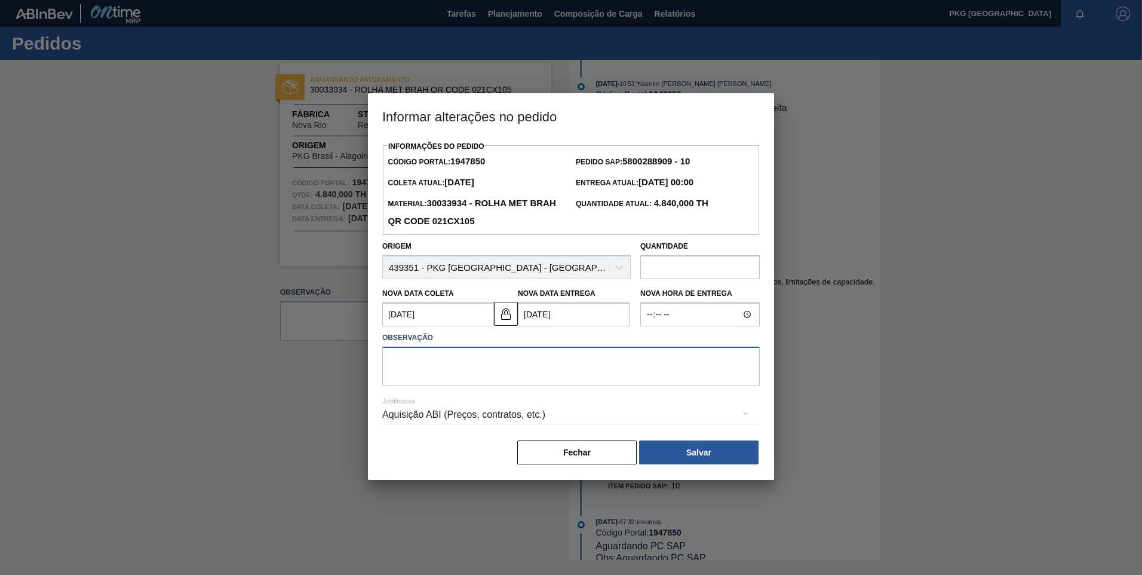
click at [468, 366] on textarea at bounding box center [571, 365] width 378 height 39
type textarea "Ajuste de data"
click at [484, 416] on div "Aquisição ABI (Preços, contratos, etc.)" at bounding box center [571, 414] width 378 height 33
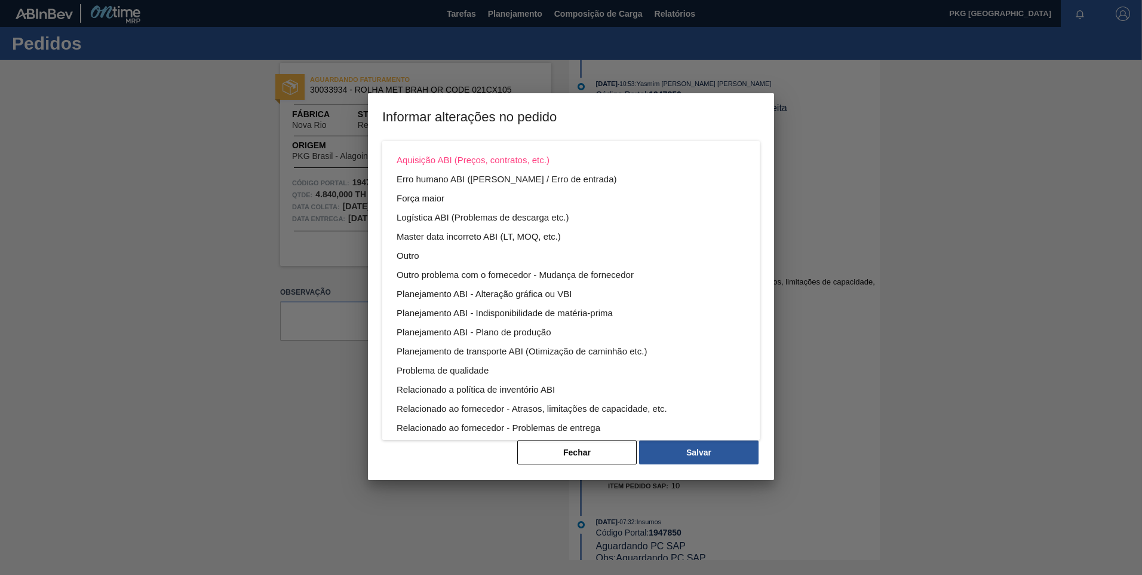
drag, startPoint x: 484, startPoint y: 416, endPoint x: 398, endPoint y: 257, distance: 180.7
click at [398, 257] on div "Outro" at bounding box center [571, 255] width 349 height 19
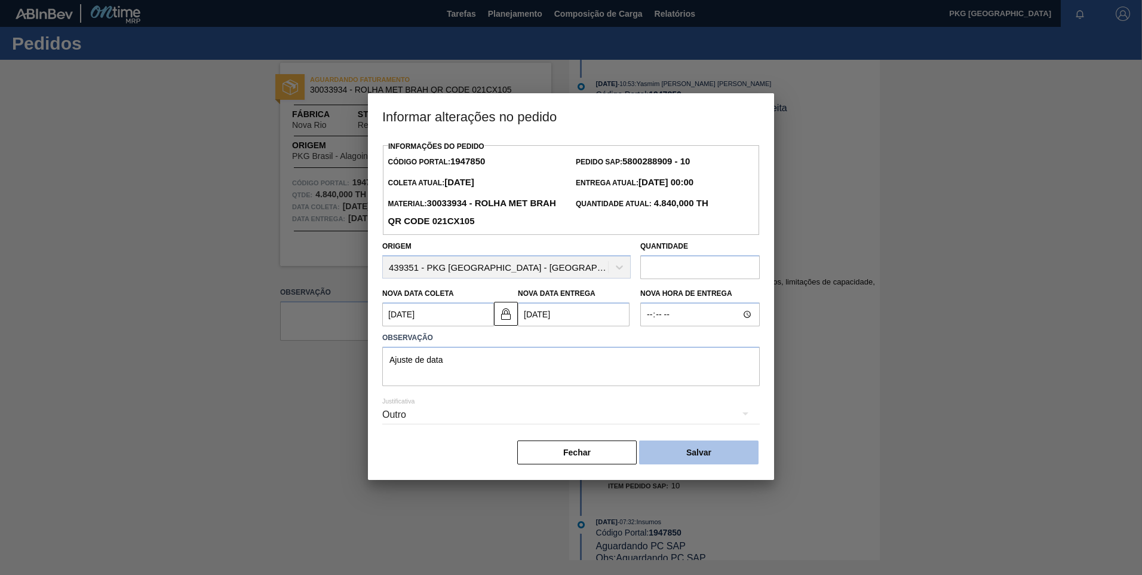
click at [709, 453] on button "Salvar" at bounding box center [698, 452] width 119 height 24
click at [712, 455] on button "Salvar" at bounding box center [698, 452] width 119 height 24
click at [528, 408] on div "Outro" at bounding box center [571, 414] width 378 height 33
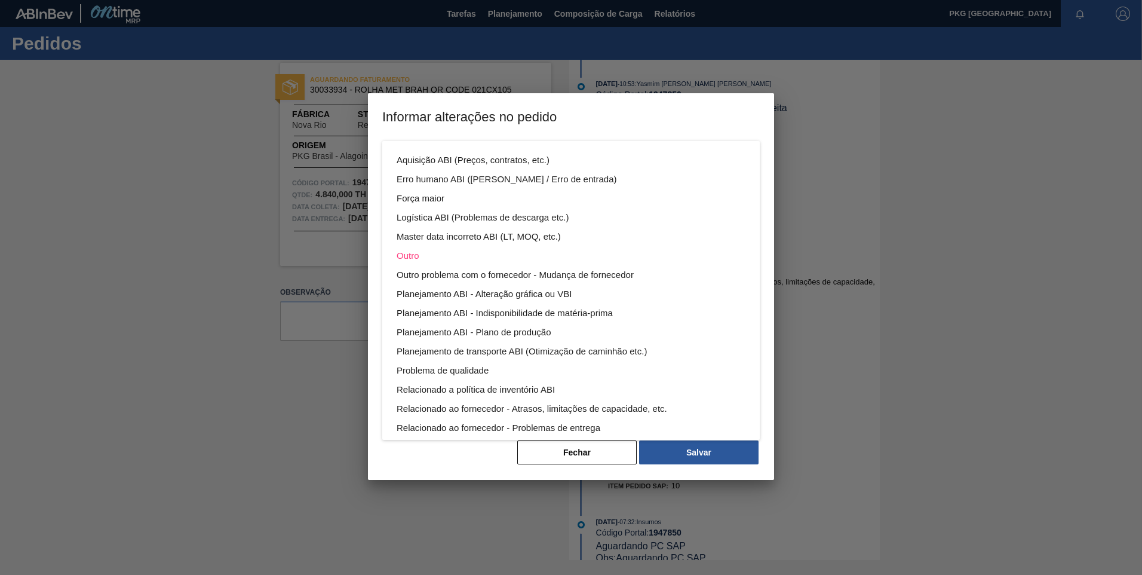
scroll to position [65, 0]
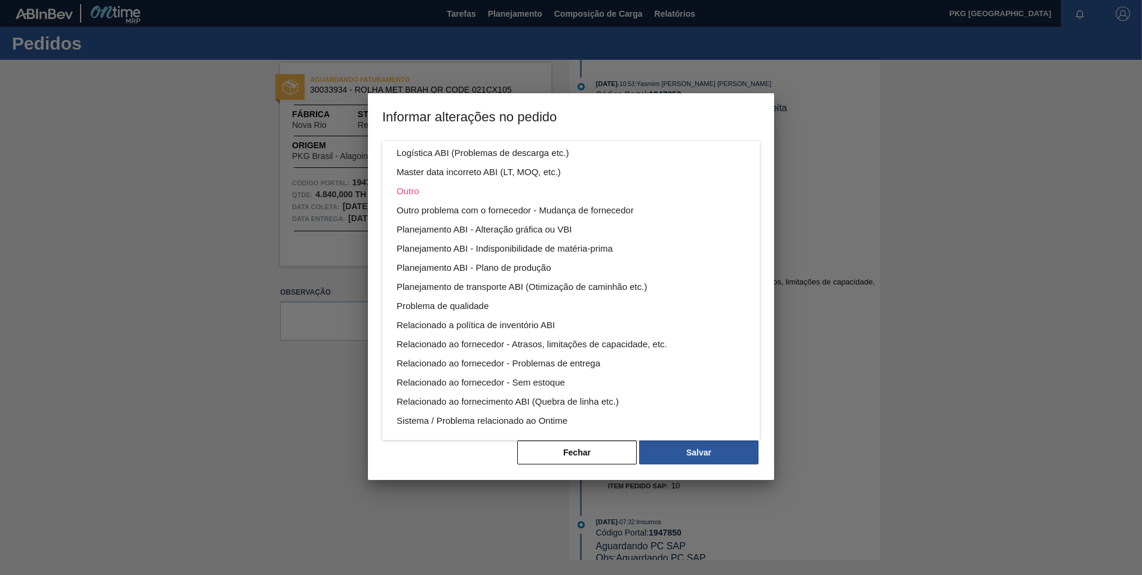
click at [720, 448] on div "Aquisição ABI (Preços, contratos, etc.) Erro humano ABI (Cálculo / Erro de entr…" at bounding box center [571, 287] width 1142 height 575
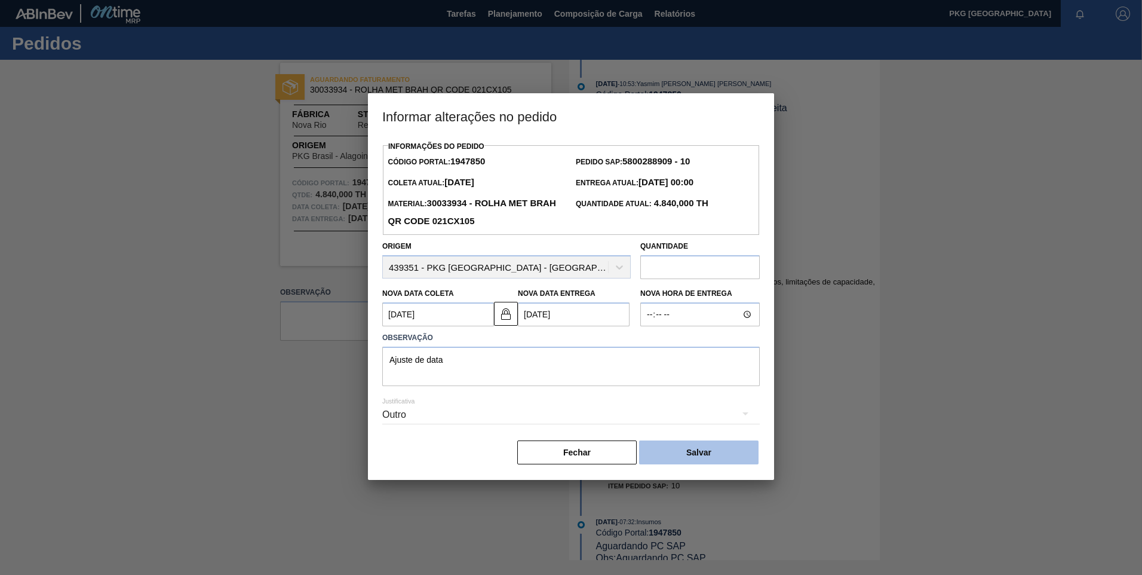
click at [720, 455] on button "Salvar" at bounding box center [698, 452] width 119 height 24
click at [718, 455] on button "Salvar" at bounding box center [698, 452] width 119 height 24
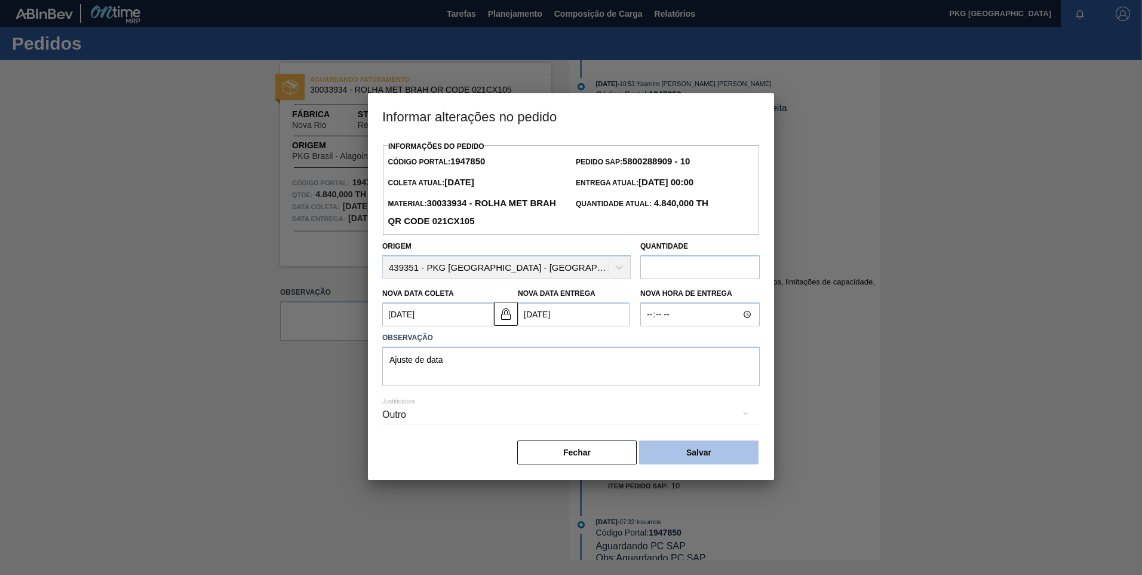
click at [718, 455] on button "Salvar" at bounding box center [698, 452] width 119 height 24
click at [443, 407] on div "Outro" at bounding box center [571, 414] width 378 height 33
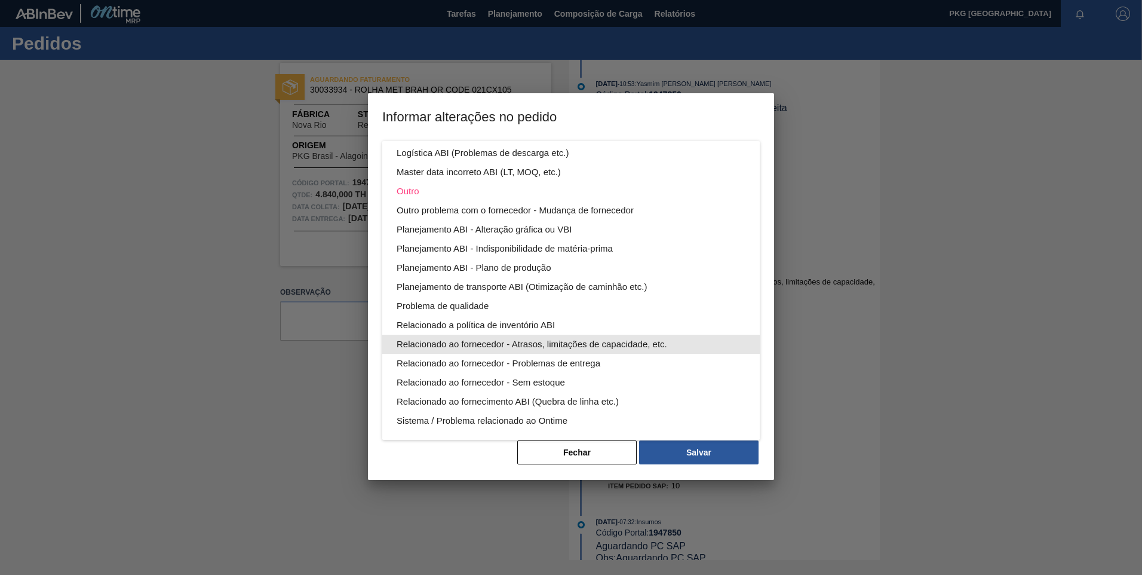
click at [492, 346] on div "Relacionado ao fornecedor - Atrasos, limitações de capacidade, etc." at bounding box center [571, 344] width 349 height 19
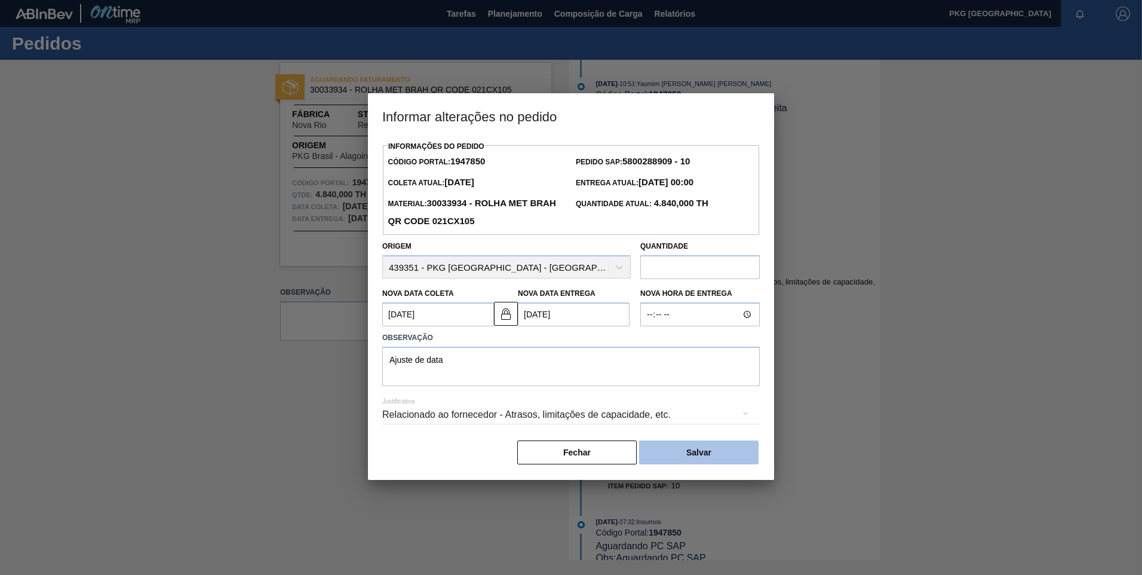
drag, startPoint x: 710, startPoint y: 466, endPoint x: 704, endPoint y: 464, distance: 7.0
click at [708, 464] on button "Salvar" at bounding box center [698, 452] width 119 height 24
click at [701, 460] on button "Salvar" at bounding box center [698, 452] width 119 height 24
click at [700, 0] on body "Tarefas Planejamento Composição de Carga Relatórios PKG [GEOGRAPHIC_DATA] Marca…" at bounding box center [571, 0] width 1142 height 0
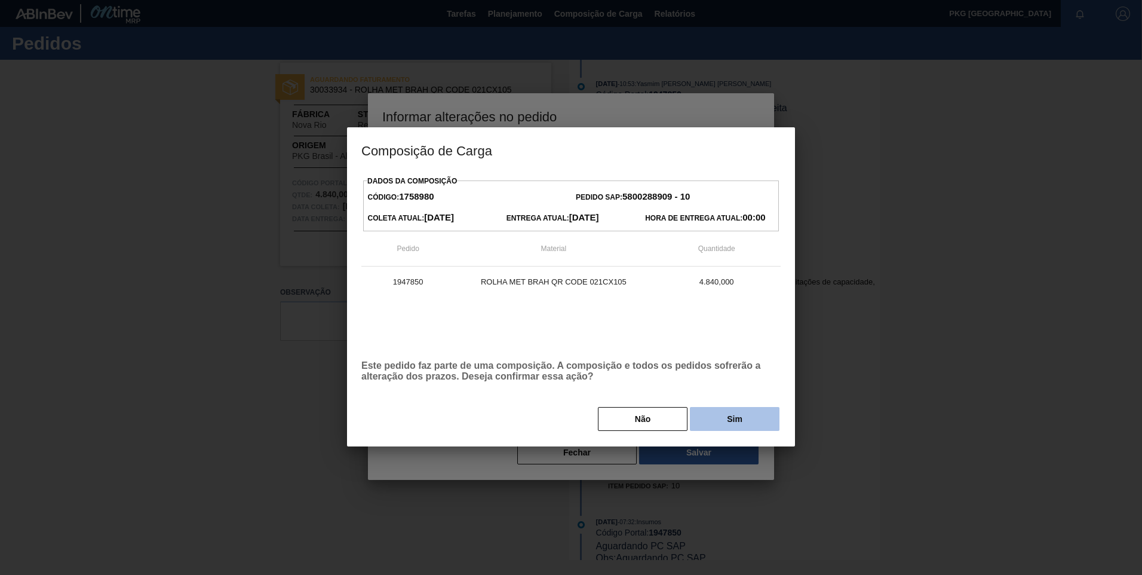
click at [731, 423] on button "Sim" at bounding box center [735, 419] width 90 height 24
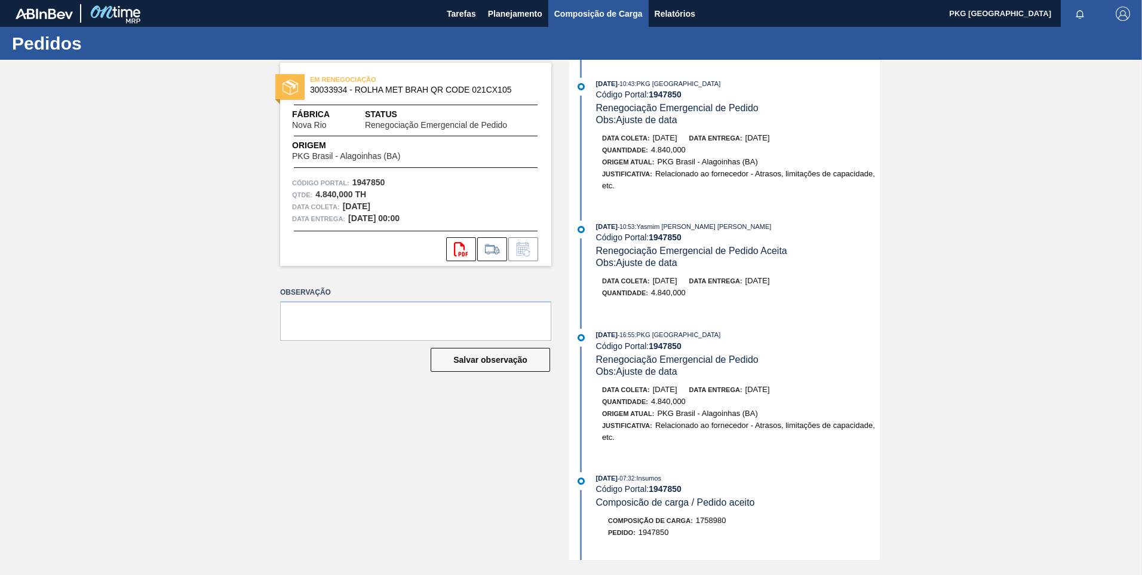
click at [564, 10] on span "Composição de Carga" at bounding box center [598, 14] width 88 height 14
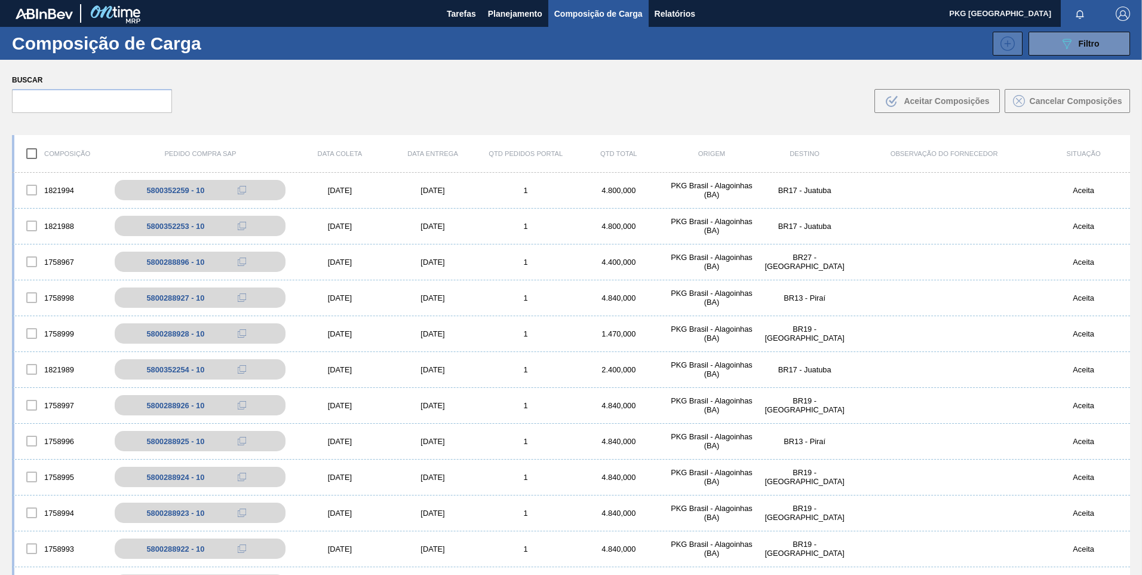
click at [1005, 41] on icon at bounding box center [1007, 43] width 19 height 14
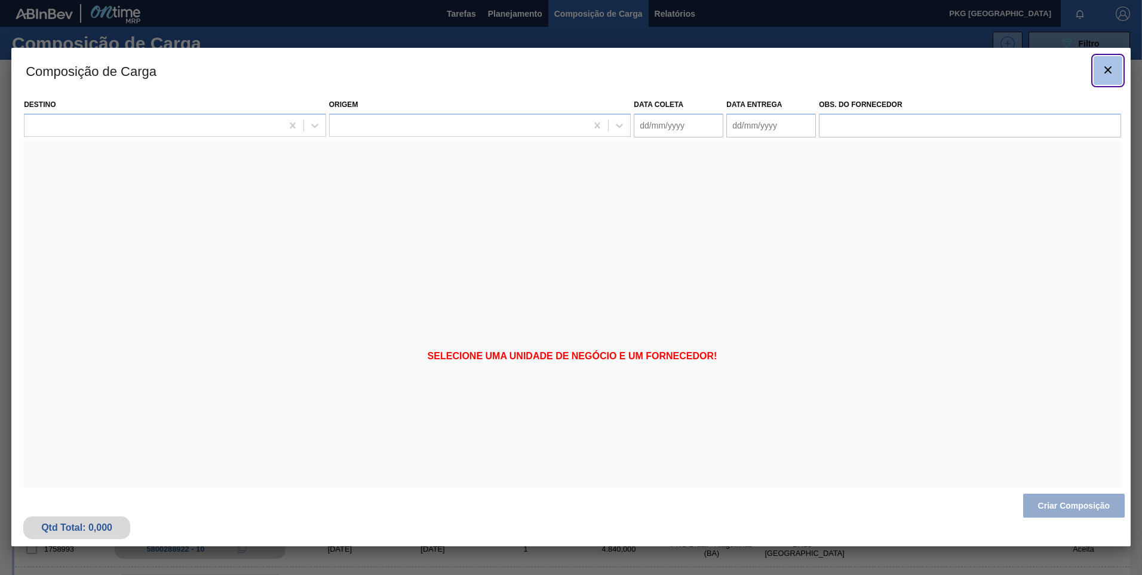
click at [1109, 72] on icon "botão de ícone" at bounding box center [1108, 69] width 7 height 7
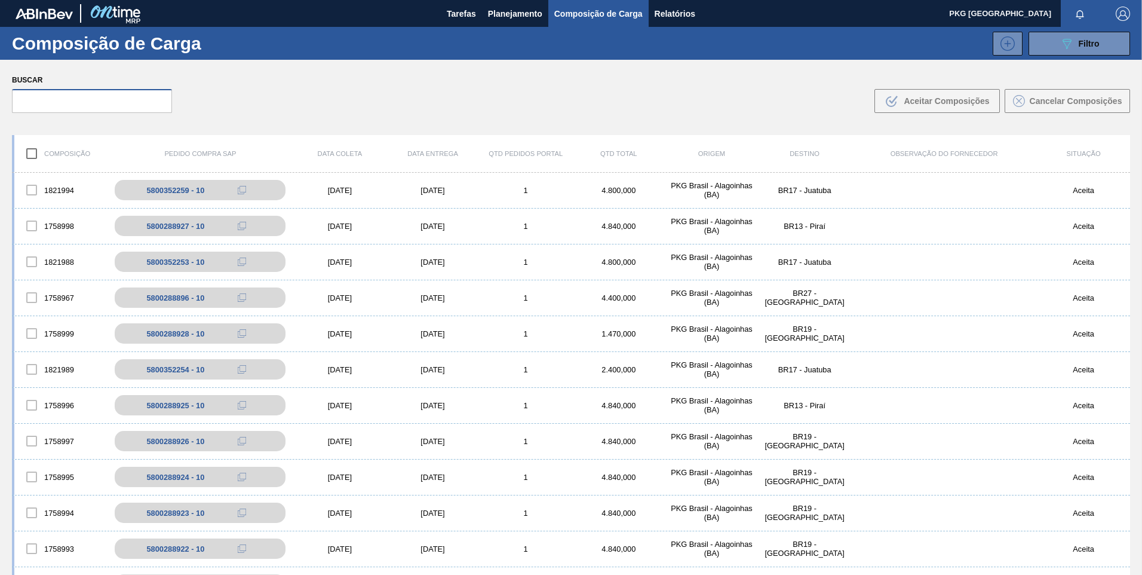
click at [98, 91] on input "text" at bounding box center [92, 101] width 160 height 24
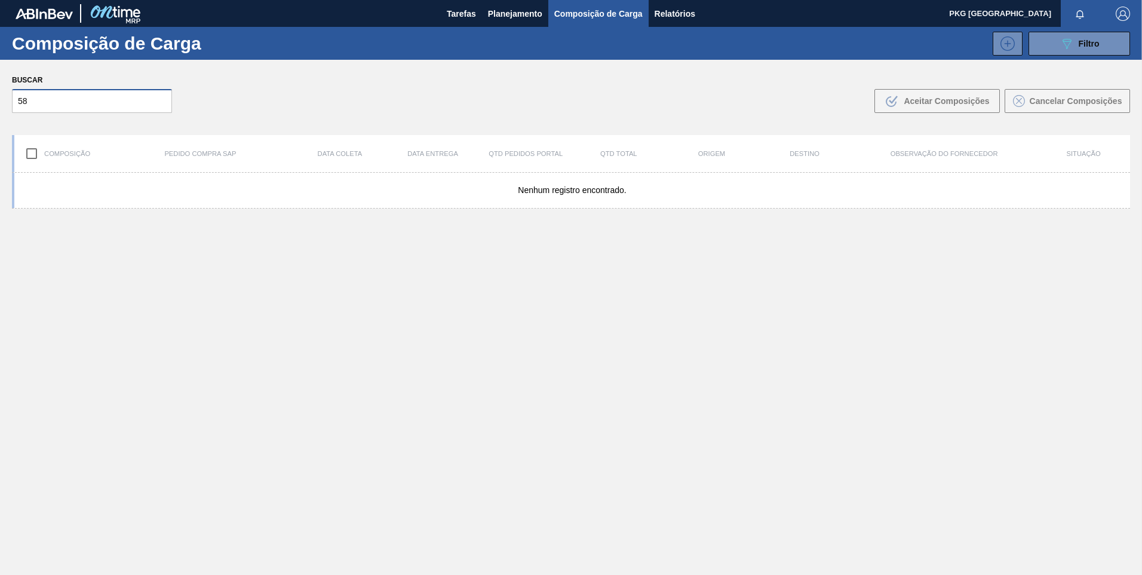
type input "5"
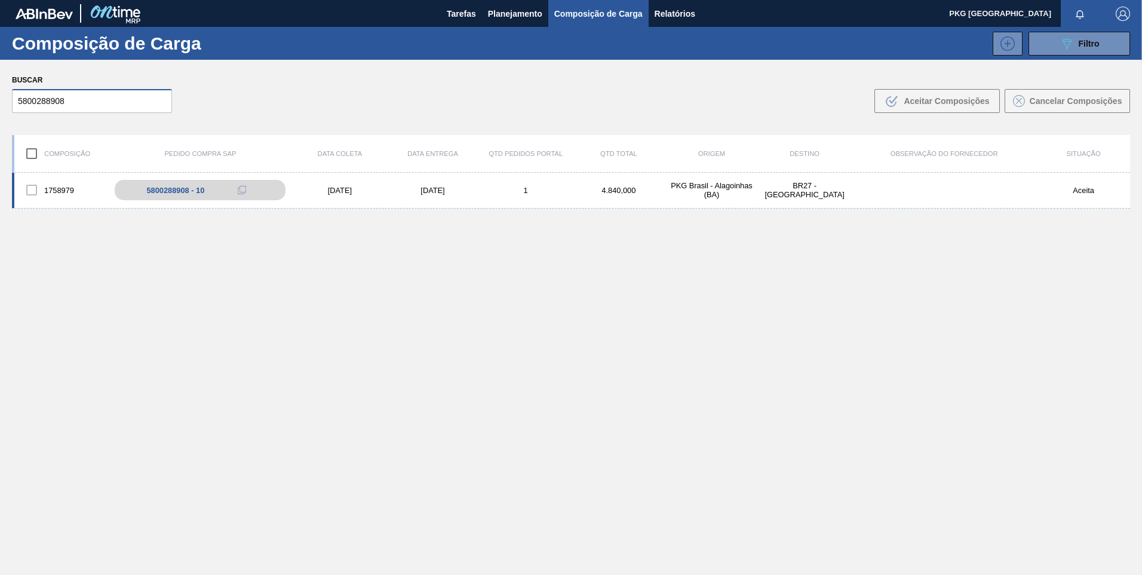
type input "5800288908"
click at [425, 198] on div "1758979 5800288908 - 10 [DATE] [DATE] 1 4.840,000 PKG [GEOGRAPHIC_DATA] - [GEOG…" at bounding box center [571, 191] width 1118 height 36
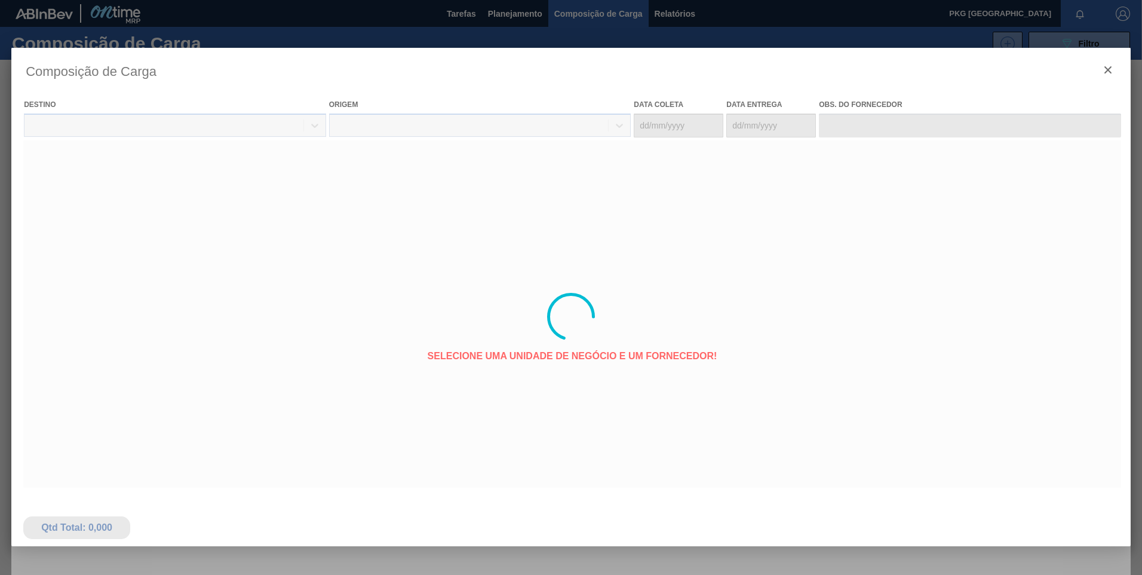
type coleta "[DATE]"
type entrega "[DATE]"
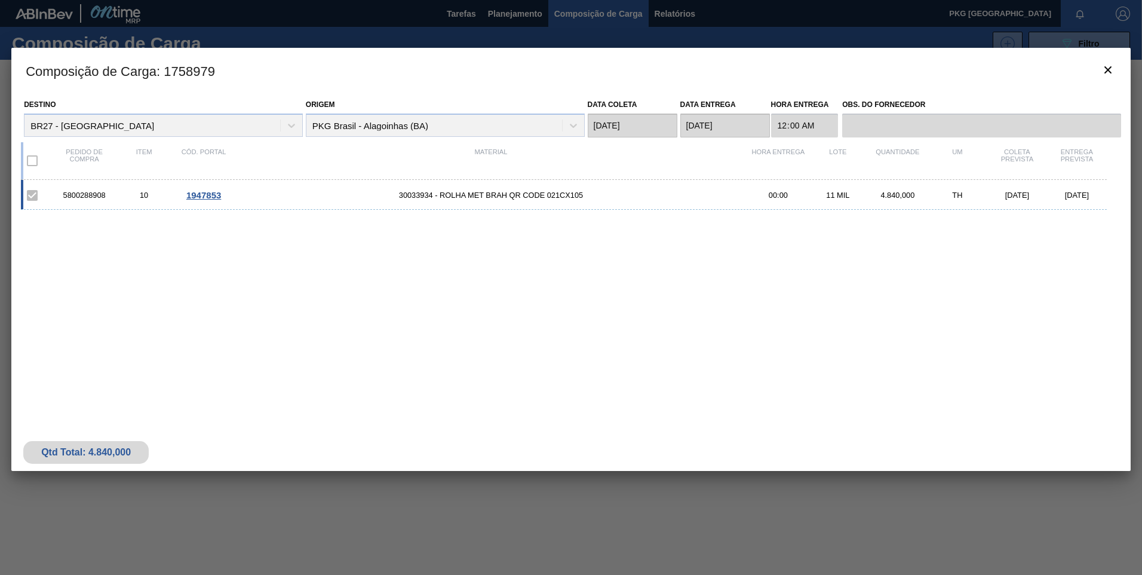
click at [203, 198] on span "1947853" at bounding box center [203, 195] width 35 height 10
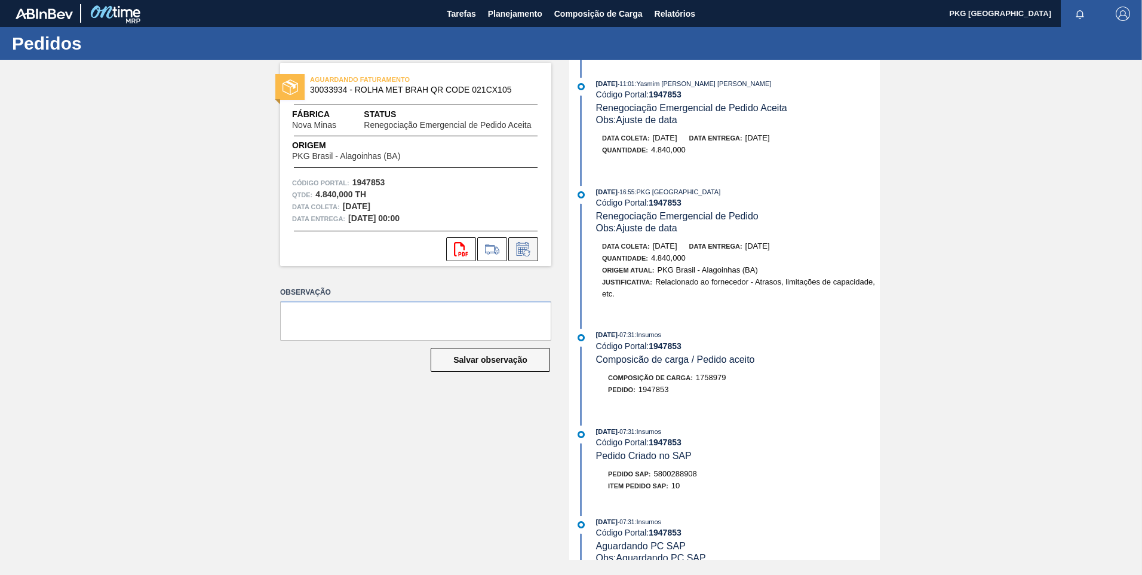
click at [522, 254] on icon at bounding box center [523, 249] width 19 height 14
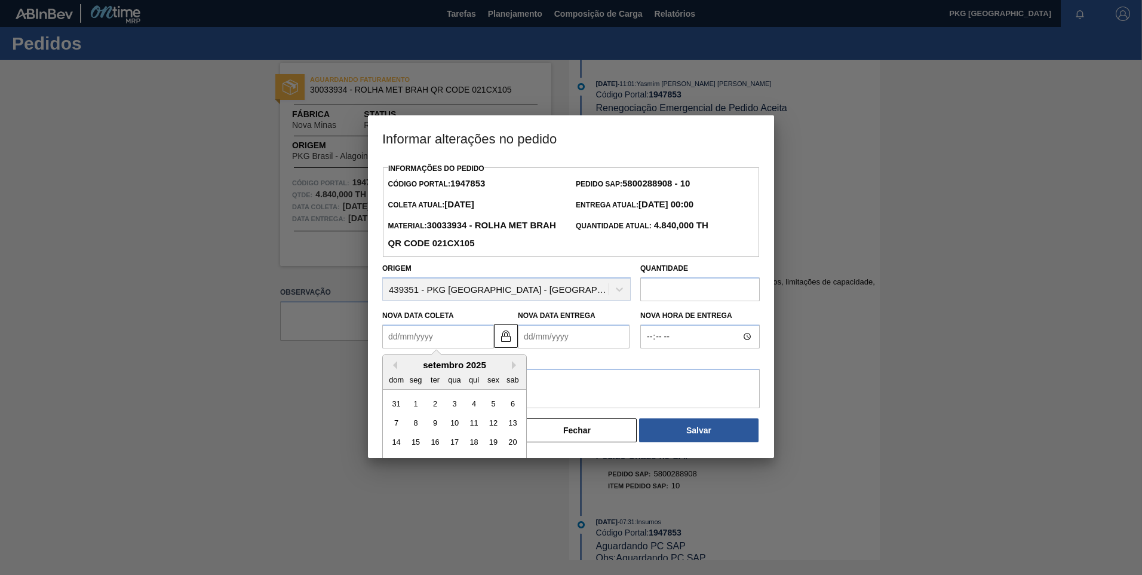
click at [457, 342] on Coleta1947853 "Nova Data Coleta" at bounding box center [438, 336] width 112 height 24
click at [510, 366] on div "setembro 2025" at bounding box center [454, 365] width 143 height 10
click at [517, 367] on button "Next Month" at bounding box center [516, 365] width 8 height 8
click at [498, 424] on div "10" at bounding box center [493, 423] width 16 height 16
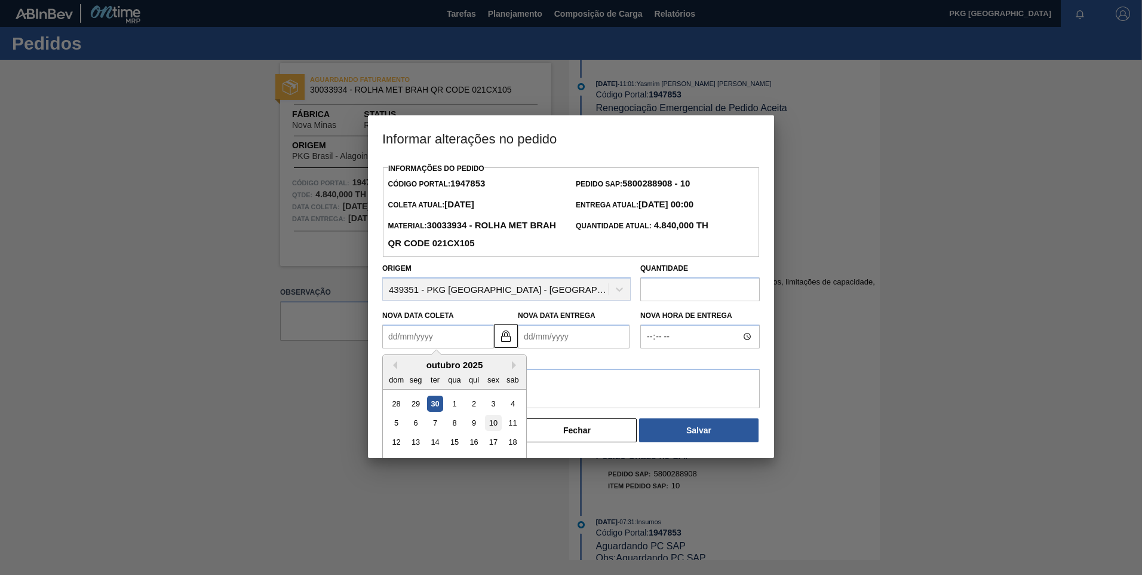
type Coleta1947853 "[DATE]"
type Entrega1947853 "[DATE]"
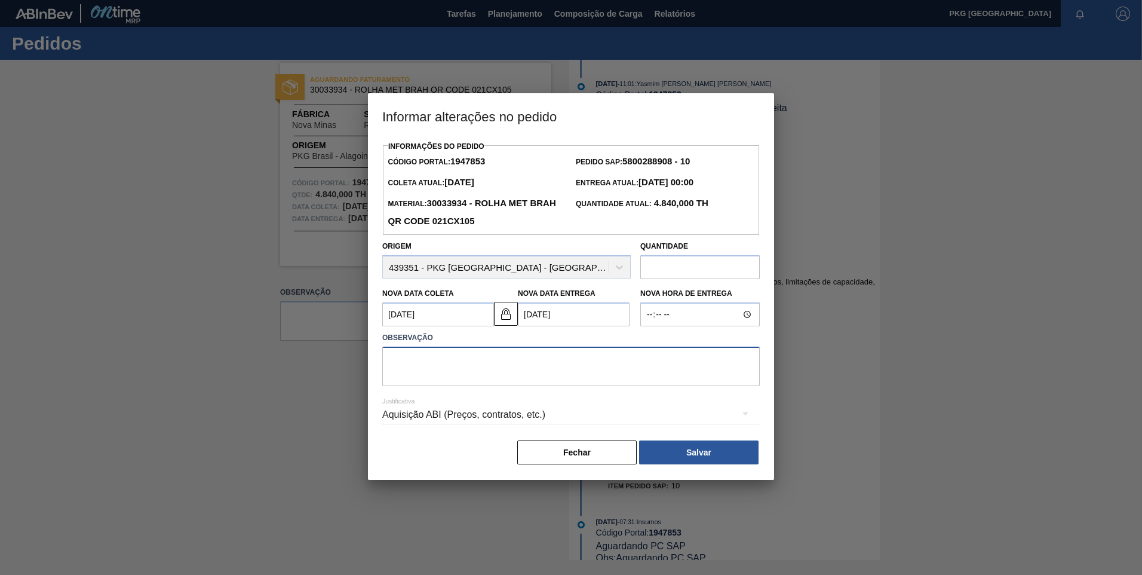
click at [450, 369] on textarea at bounding box center [571, 365] width 378 height 39
type textarea "Ajuste de data"
click at [481, 413] on div "Aquisição ABI (Preços, contratos, etc.)" at bounding box center [571, 414] width 378 height 33
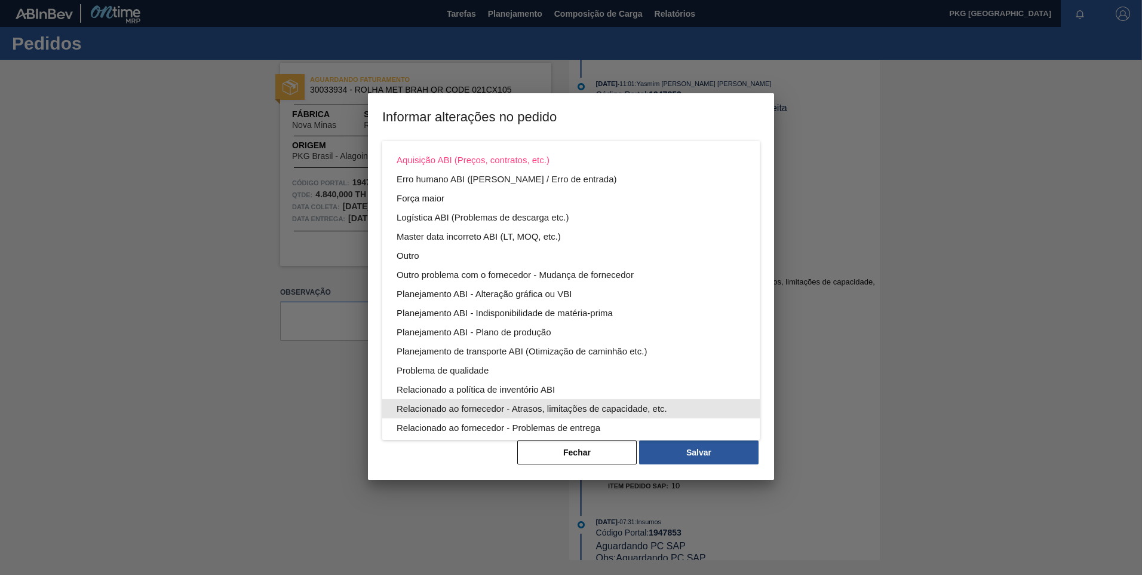
click at [608, 407] on div "Relacionado ao fornecedor - Atrasos, limitações de capacidade, etc." at bounding box center [571, 408] width 349 height 19
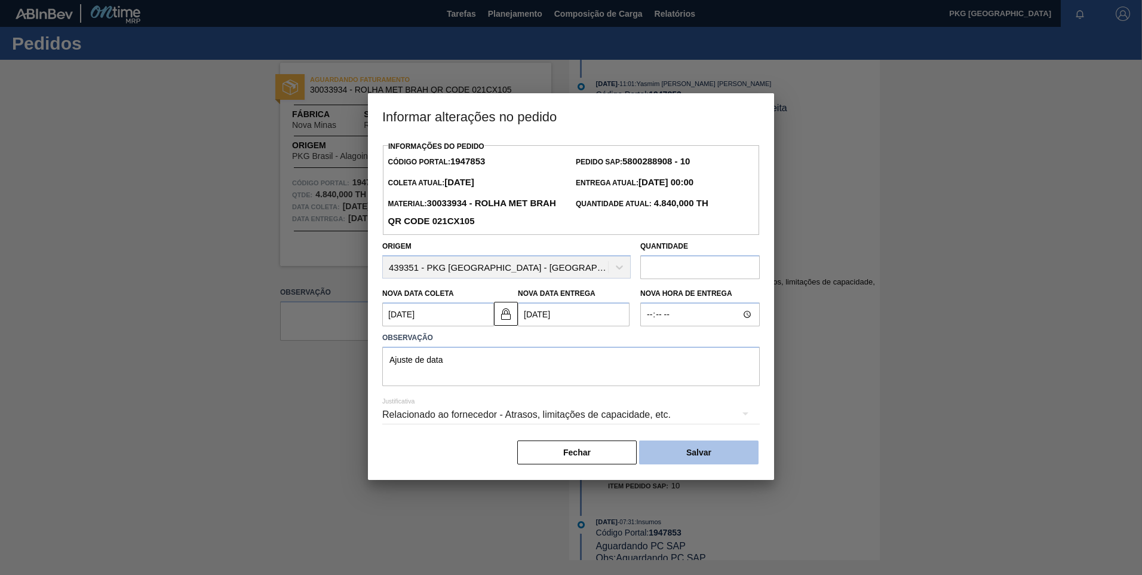
click at [688, 455] on button "Salvar" at bounding box center [698, 452] width 119 height 24
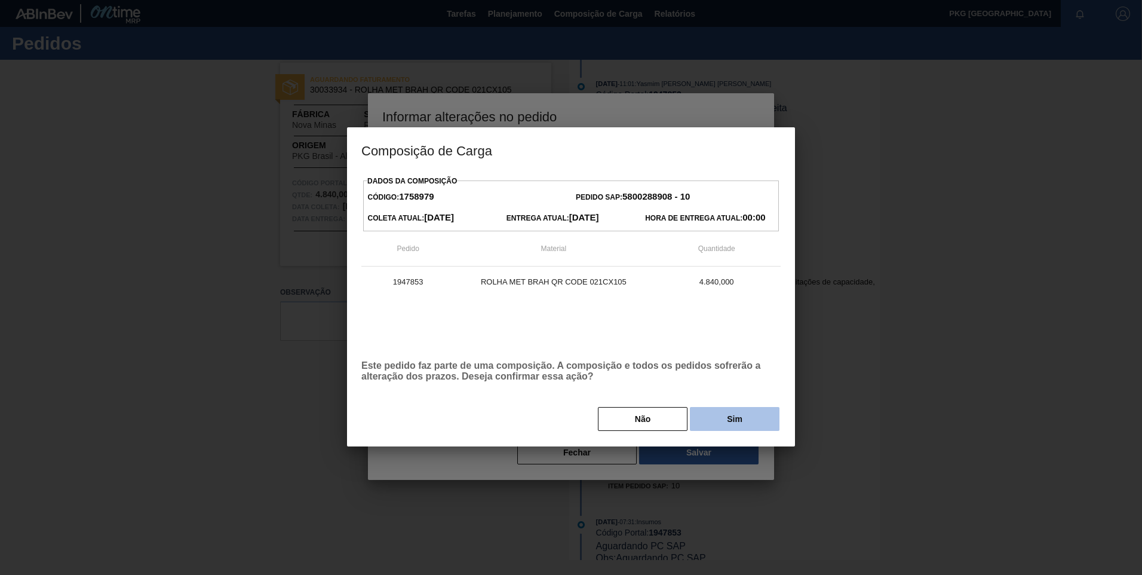
click at [737, 418] on button "Sim" at bounding box center [735, 419] width 90 height 24
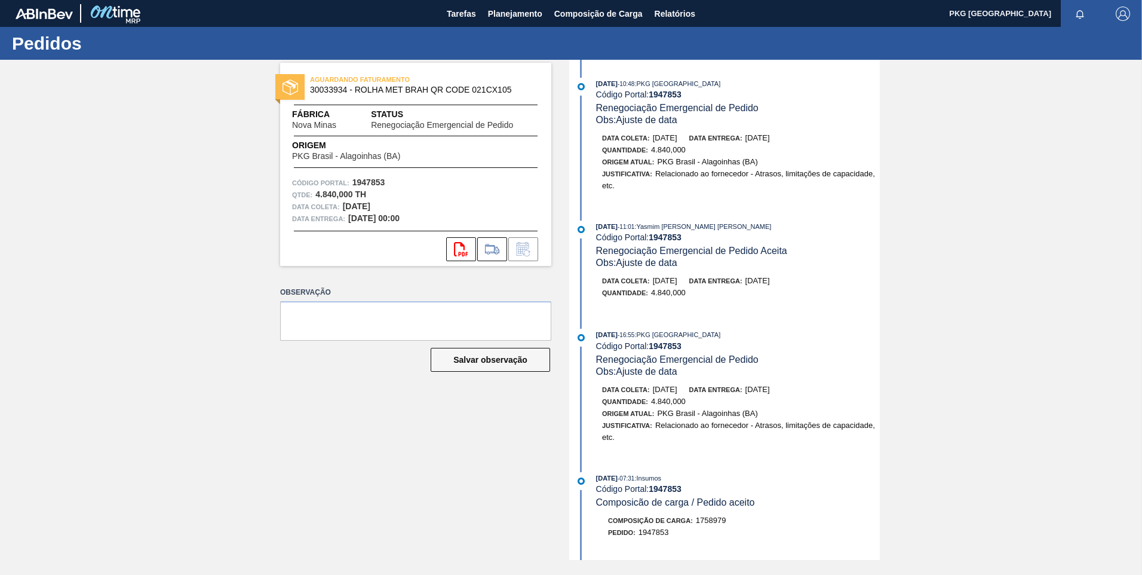
click at [212, 395] on div "AGUARDANDO FATURAMENTO 30033934 - ROLHA MET BRAH QR CODE 021CX105 Fábrica Nova …" at bounding box center [571, 310] width 1142 height 500
click at [573, 13] on span "Composição de Carga" at bounding box center [598, 14] width 88 height 14
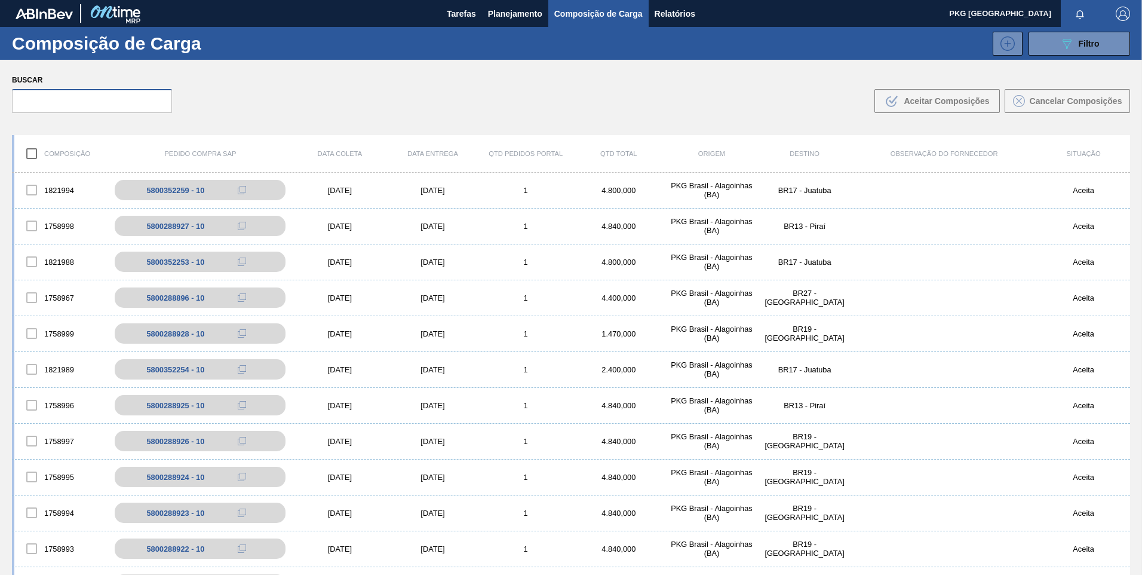
click at [102, 107] on input "text" at bounding box center [92, 101] width 160 height 24
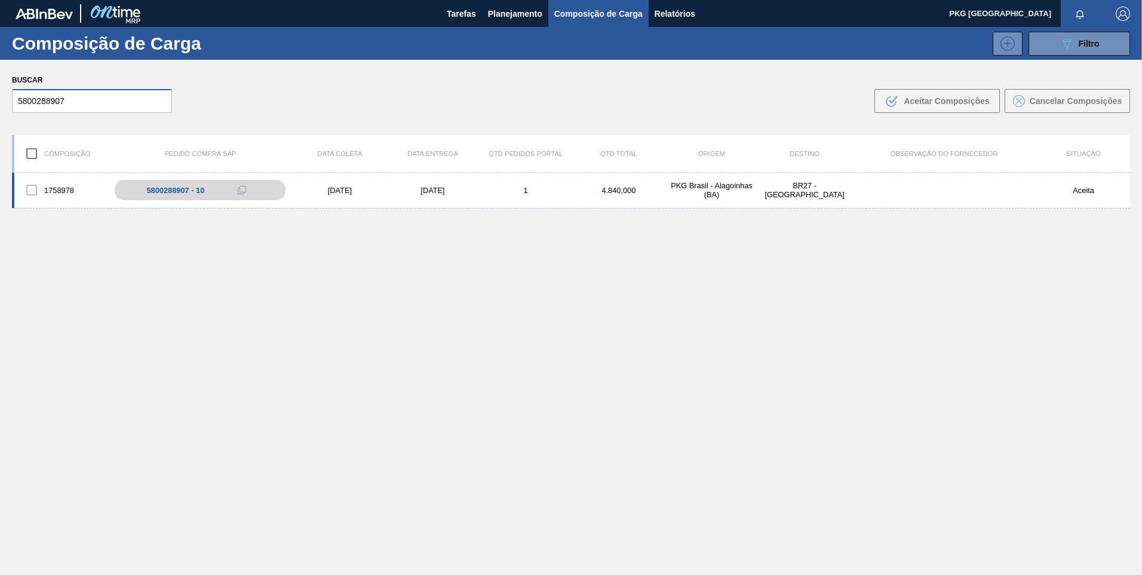
type input "5800288907"
click at [350, 187] on div "[DATE]" at bounding box center [339, 190] width 93 height 9
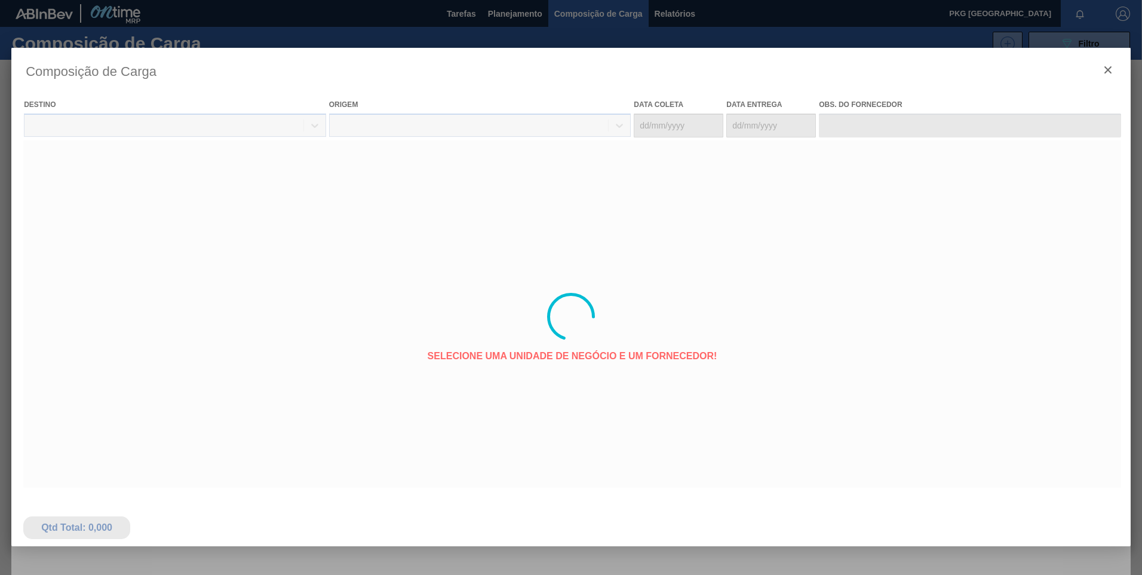
type coleta "[DATE]"
type entrega "[DATE]"
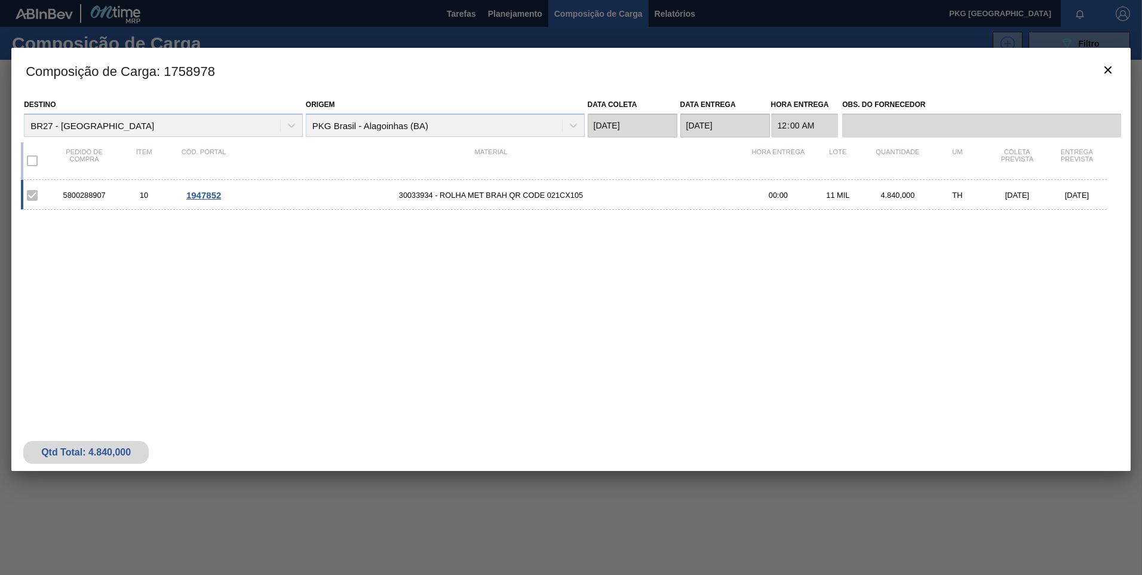
click at [211, 193] on span "1947852" at bounding box center [203, 195] width 35 height 10
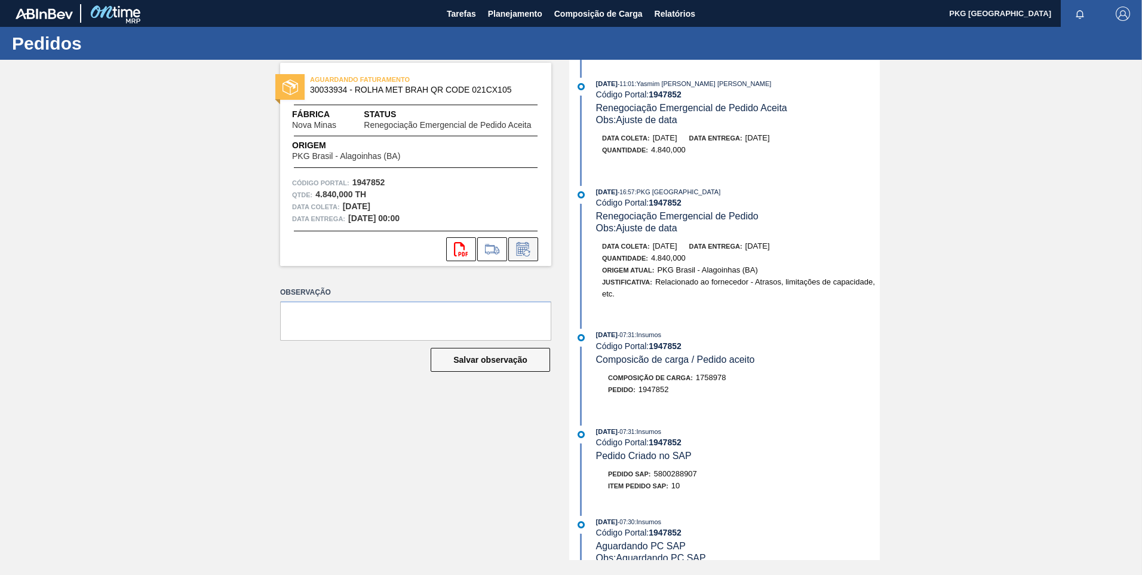
click at [520, 250] on icon at bounding box center [522, 250] width 9 height 7
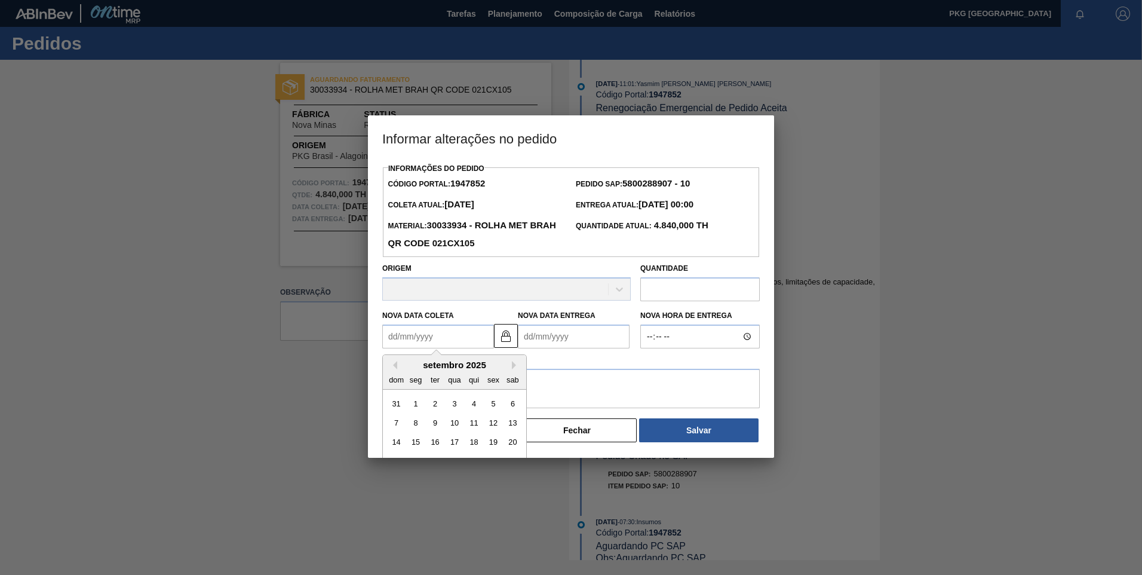
click at [423, 344] on Coleta1947852 "Nova Data Coleta" at bounding box center [438, 336] width 112 height 24
click at [513, 370] on div "setembro 2025" at bounding box center [454, 365] width 143 height 10
click at [511, 369] on div "setembro 2025" at bounding box center [454, 365] width 143 height 10
click at [516, 369] on button "Next Month" at bounding box center [516, 365] width 8 height 8
click at [415, 441] on div "13" at bounding box center [416, 442] width 16 height 16
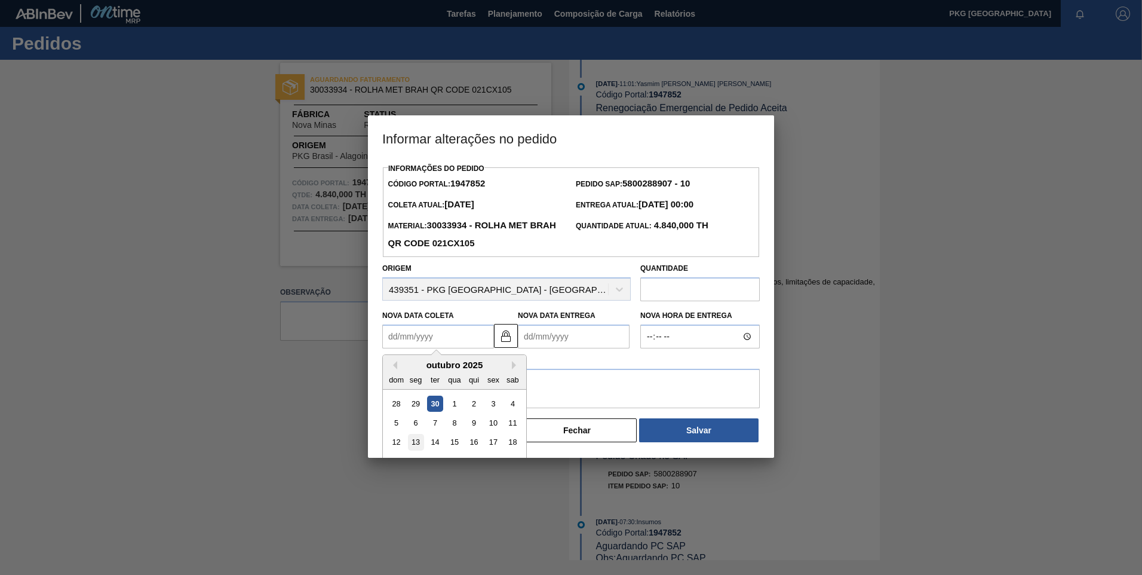
type Coleta1947852 "[DATE]"
type Entrega1947852 "[DATE]"
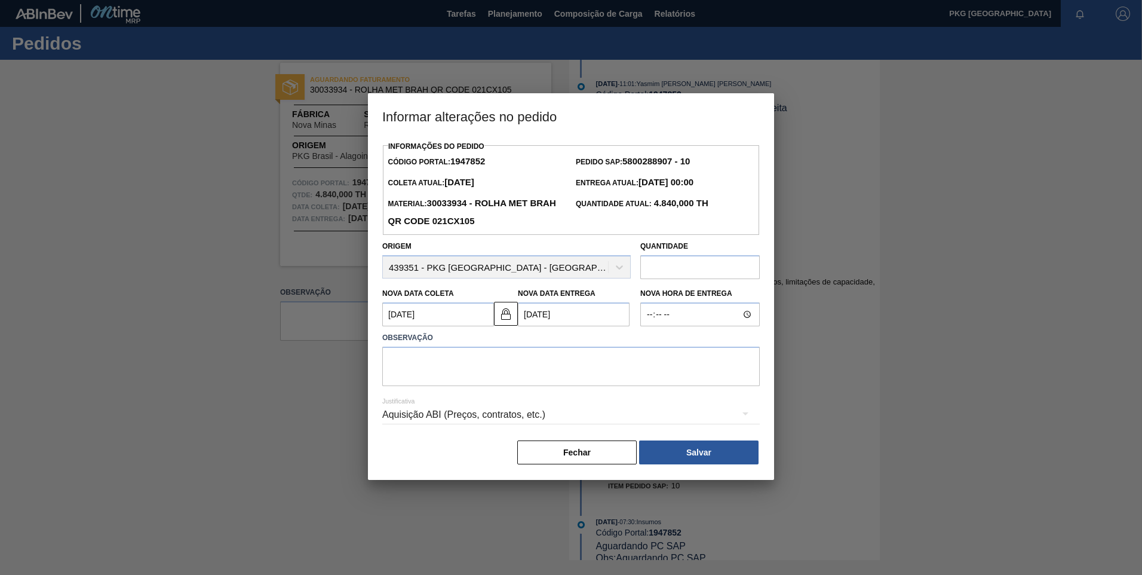
click at [455, 346] on label "Observação" at bounding box center [571, 337] width 378 height 17
click at [455, 358] on textarea at bounding box center [571, 365] width 378 height 39
type textarea "Ajuste de data"
click at [519, 419] on div "Aquisição ABI (Preços, contratos, etc.)" at bounding box center [571, 414] width 378 height 33
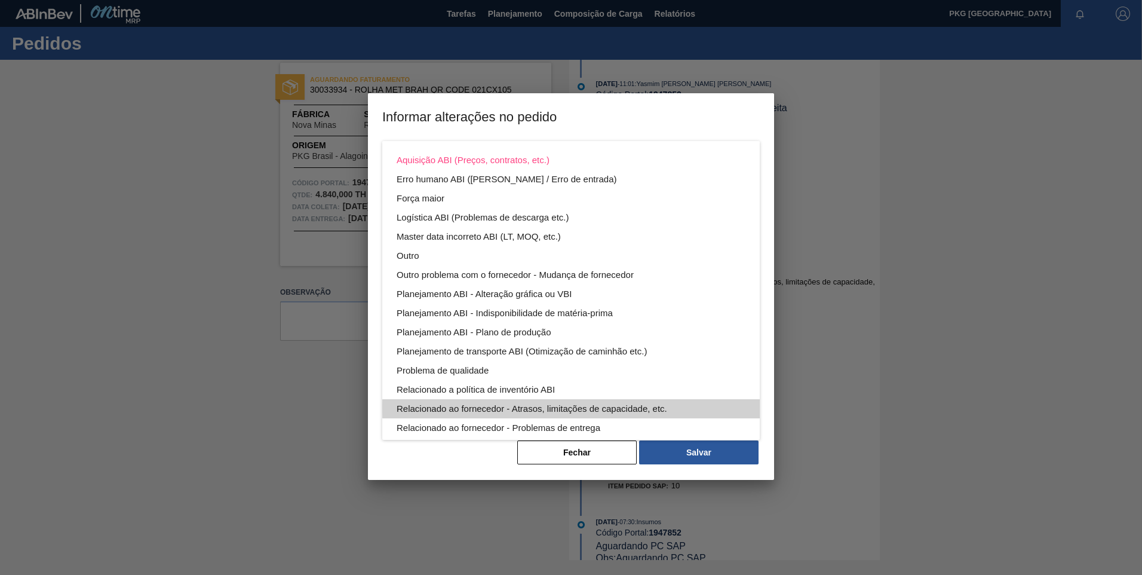
drag, startPoint x: 519, startPoint y: 419, endPoint x: 656, endPoint y: 408, distance: 137.2
click at [655, 407] on div "Relacionado ao fornecedor - Atrasos, limitações de capacidade, etc." at bounding box center [571, 408] width 349 height 19
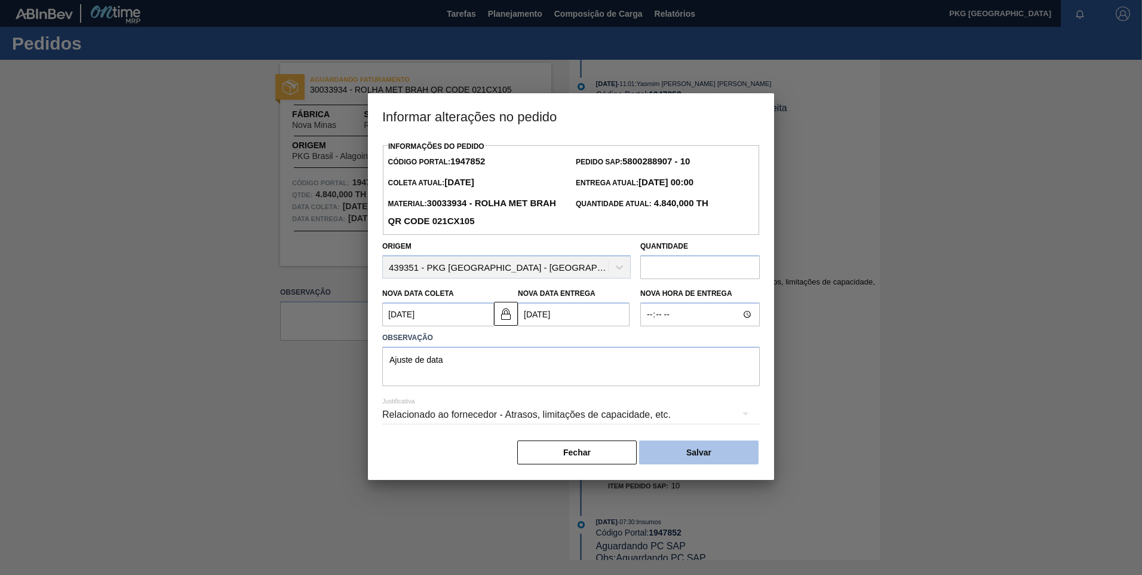
click at [692, 444] on button "Salvar" at bounding box center [698, 452] width 119 height 24
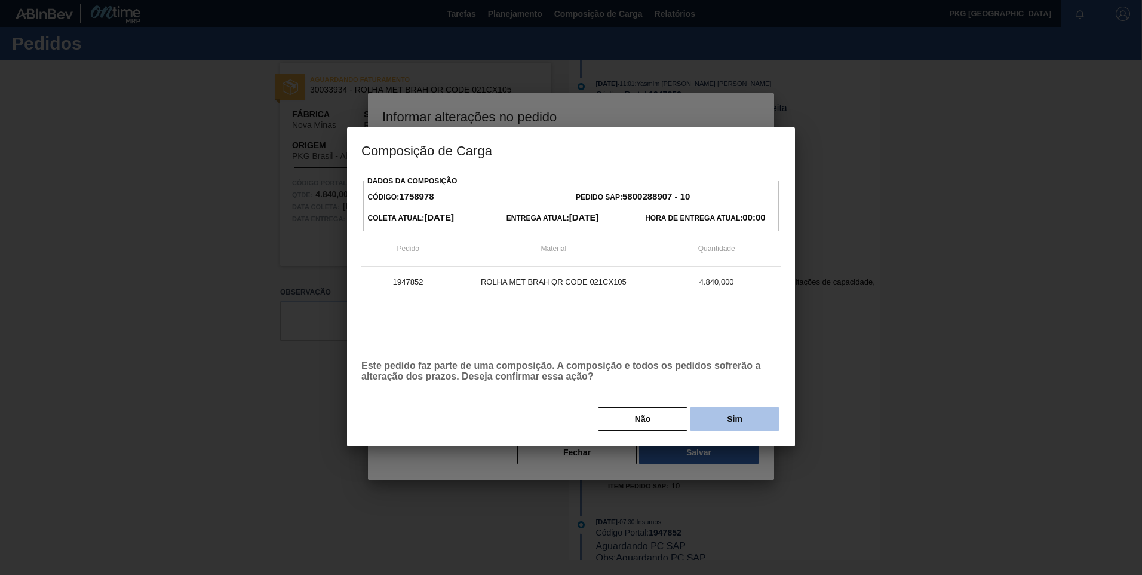
click at [738, 424] on button "Sim" at bounding box center [735, 419] width 90 height 24
